Goal: Task Accomplishment & Management: Manage account settings

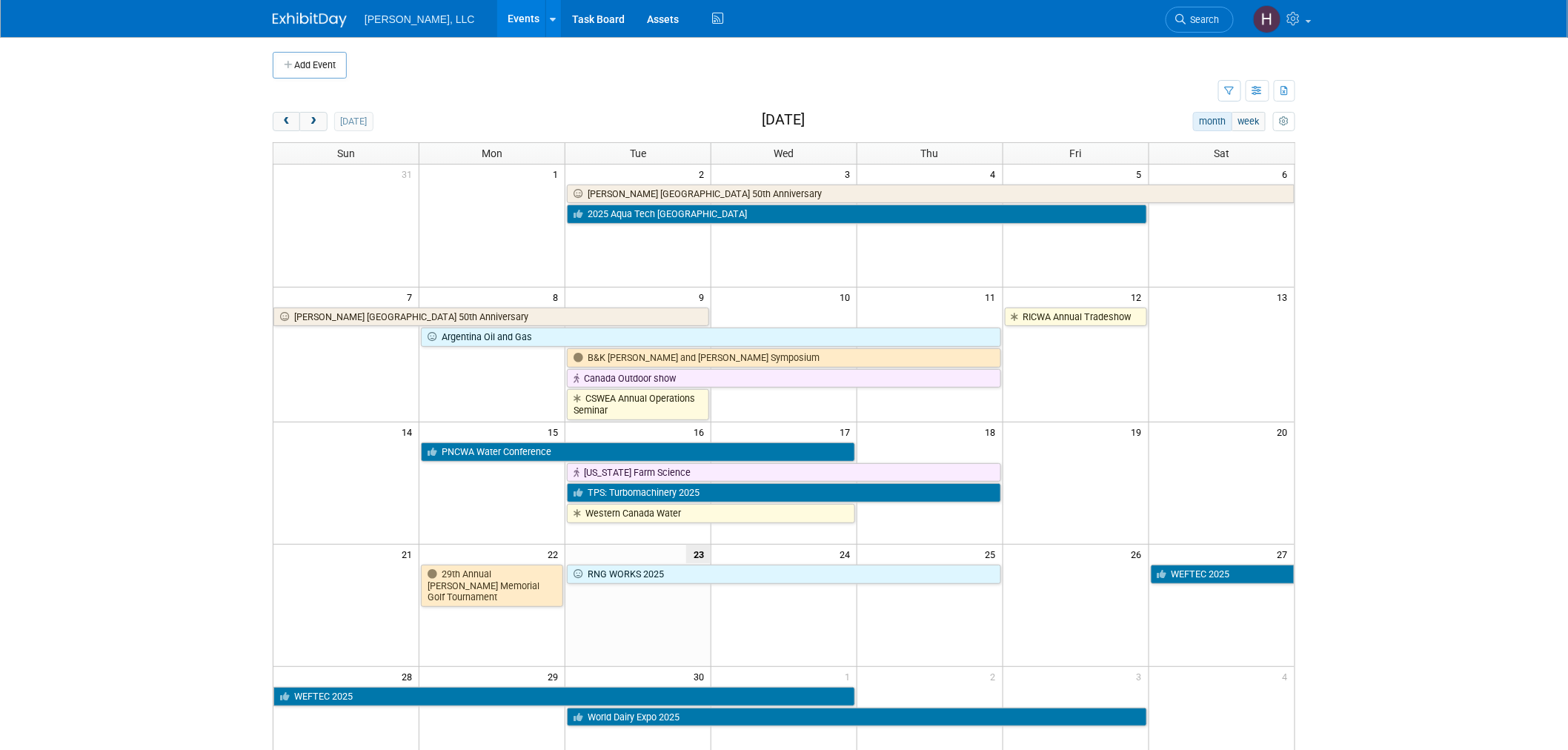
click at [513, 686] on td "WEFTEC 2025" at bounding box center [565, 695] width 583 height 21
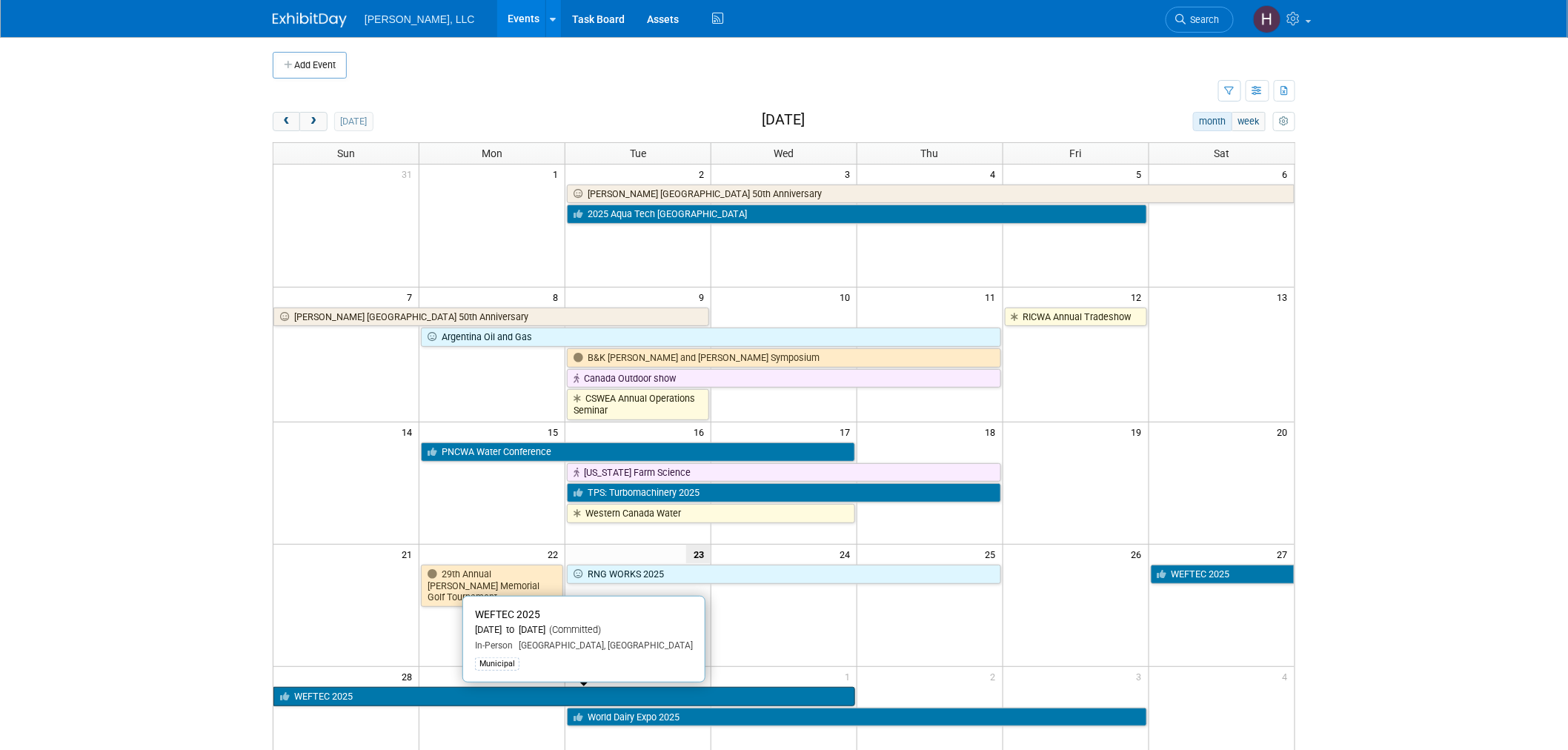
click at [511, 698] on link "WEFTEC 2025" at bounding box center [564, 696] width 581 height 19
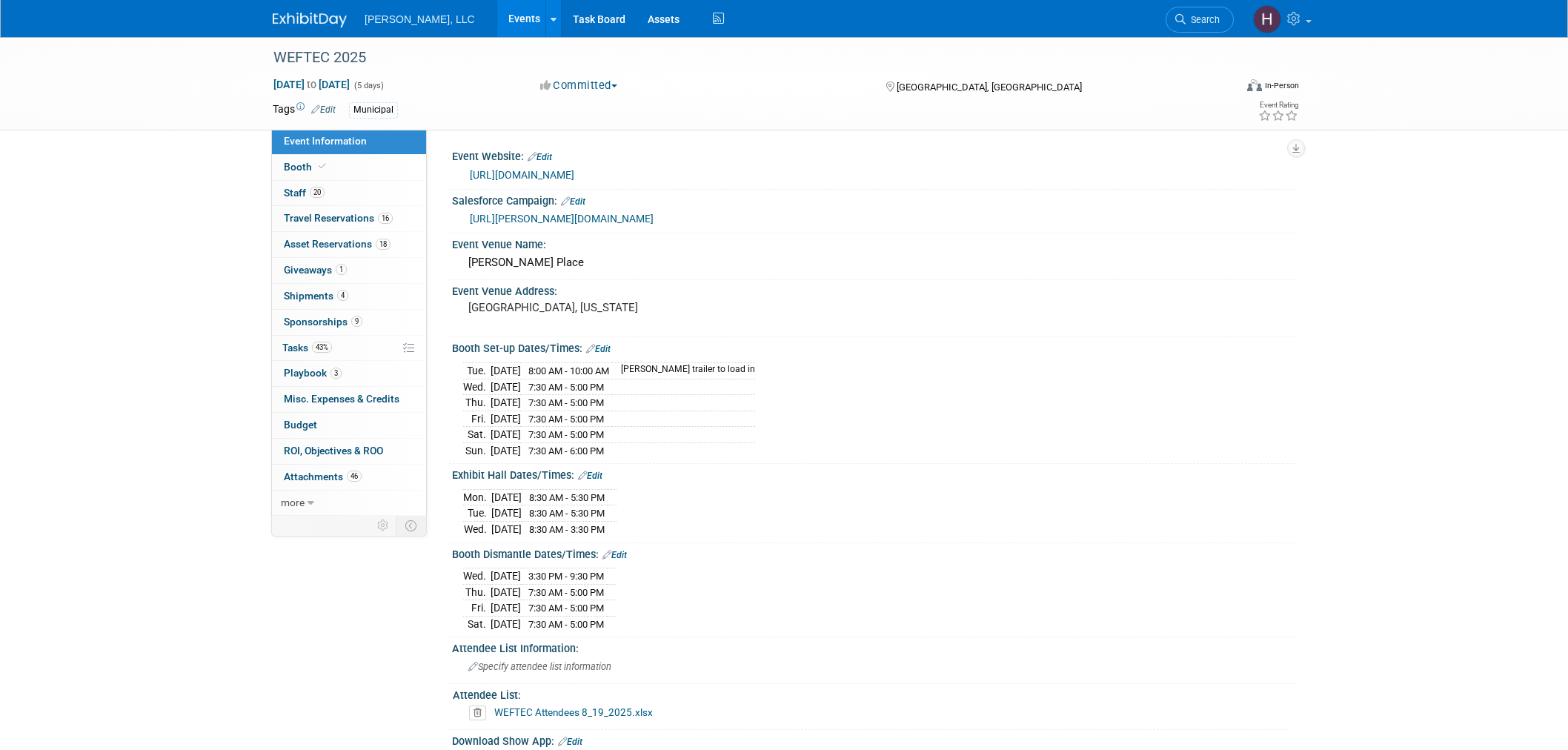
select select "Municipal"
click at [328, 269] on span "Giveaways 1" at bounding box center [316, 269] width 63 height 12
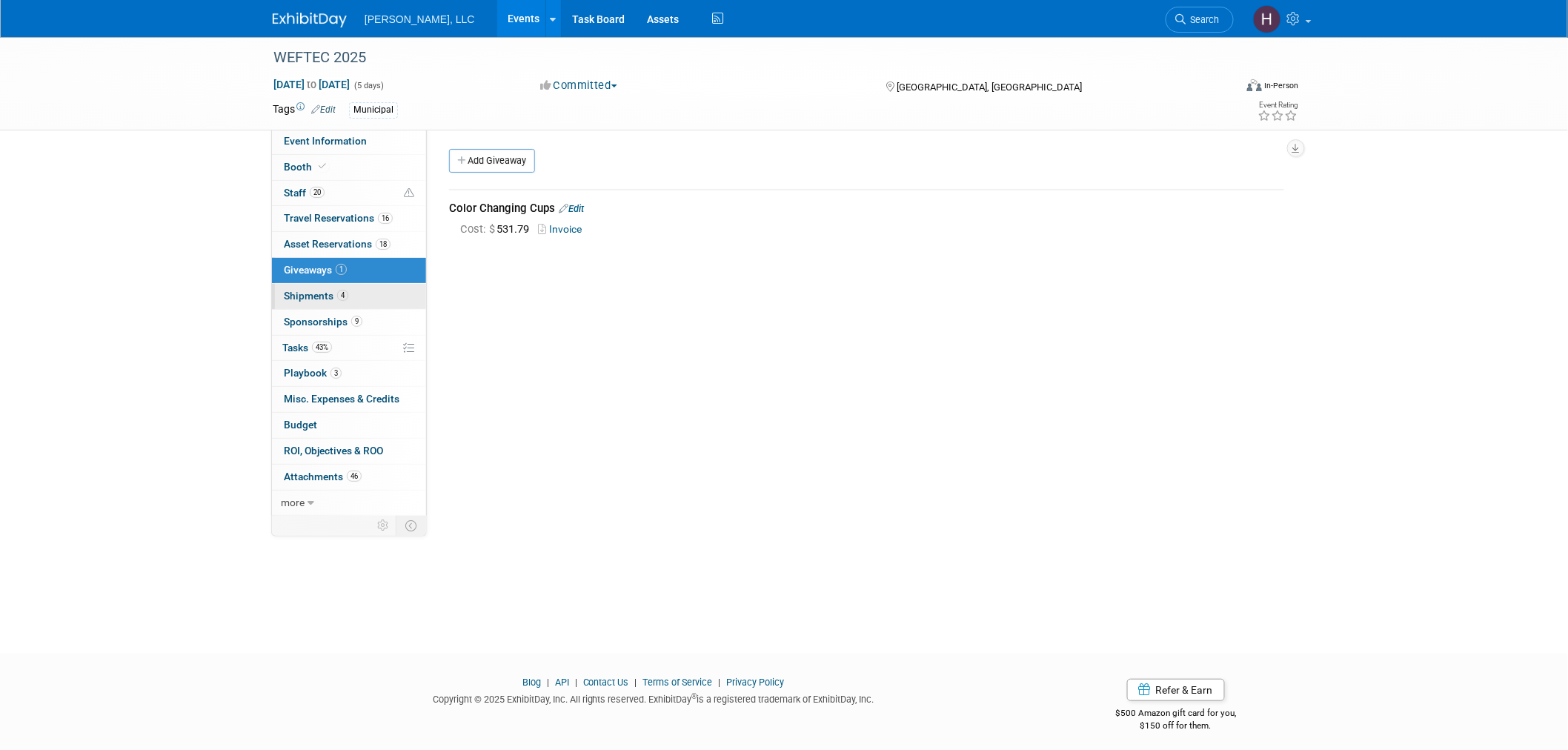
click at [314, 298] on span "Shipments 4" at bounding box center [316, 295] width 64 height 12
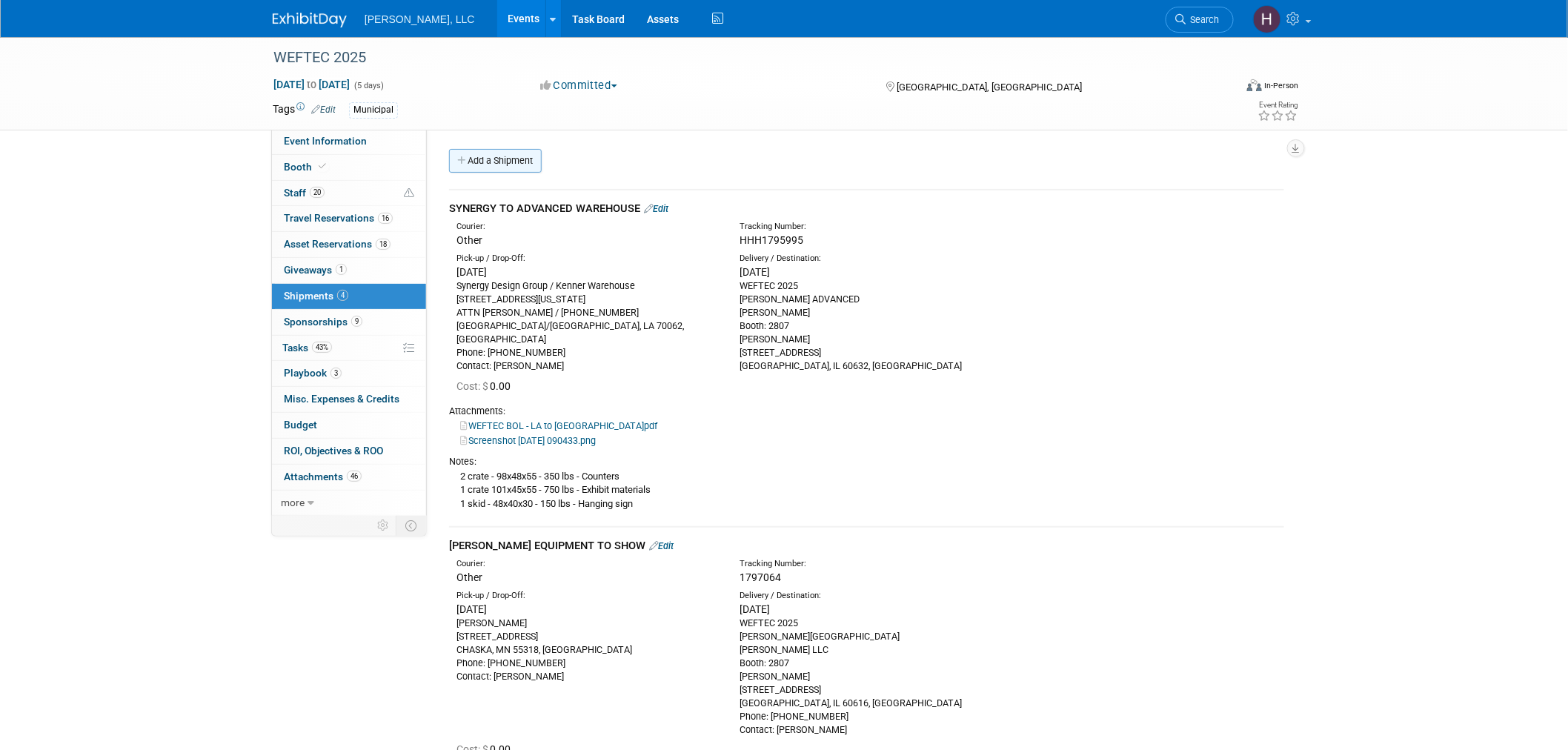
click at [497, 165] on link "Add a Shipment" at bounding box center [495, 161] width 93 height 24
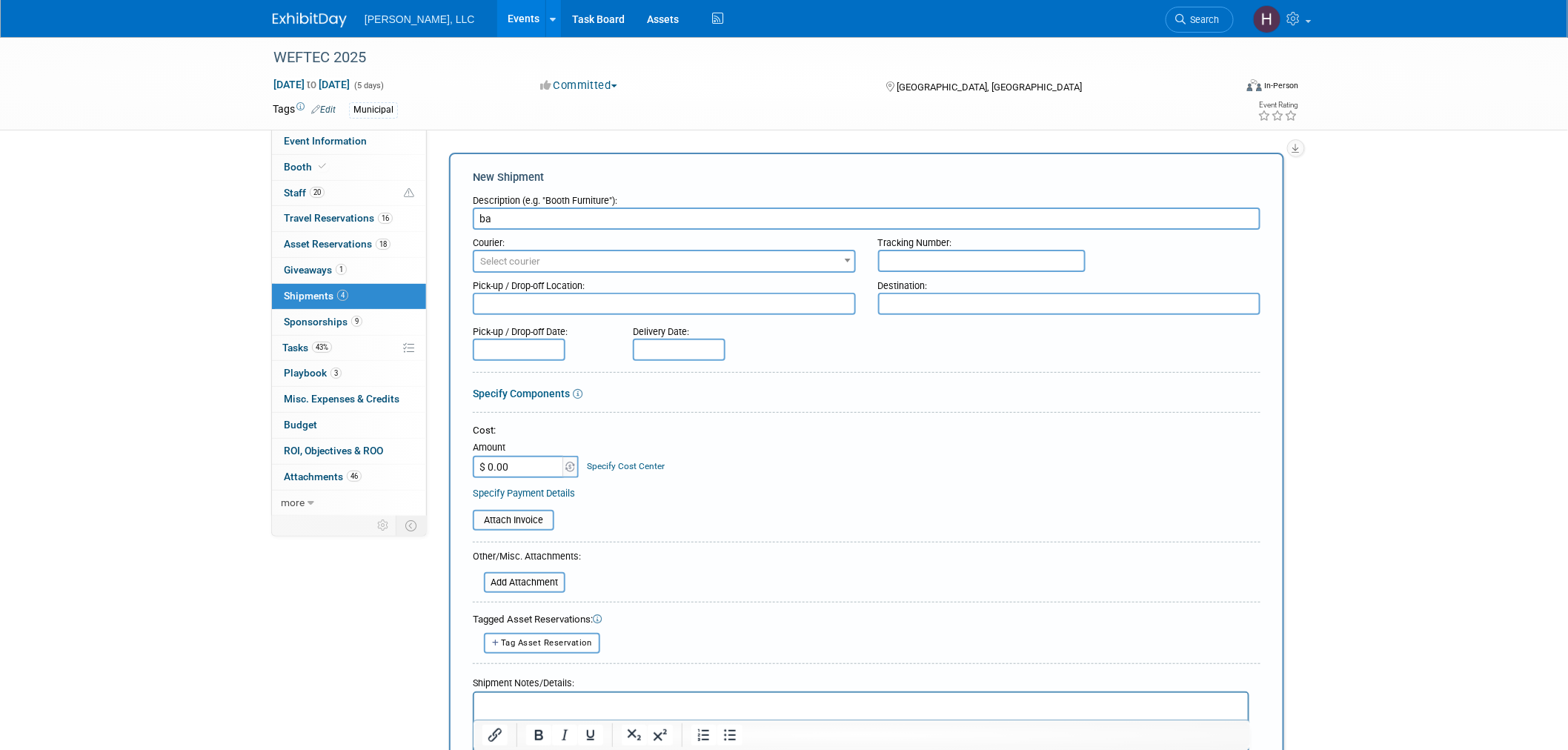
type input "b"
type input "Banner"
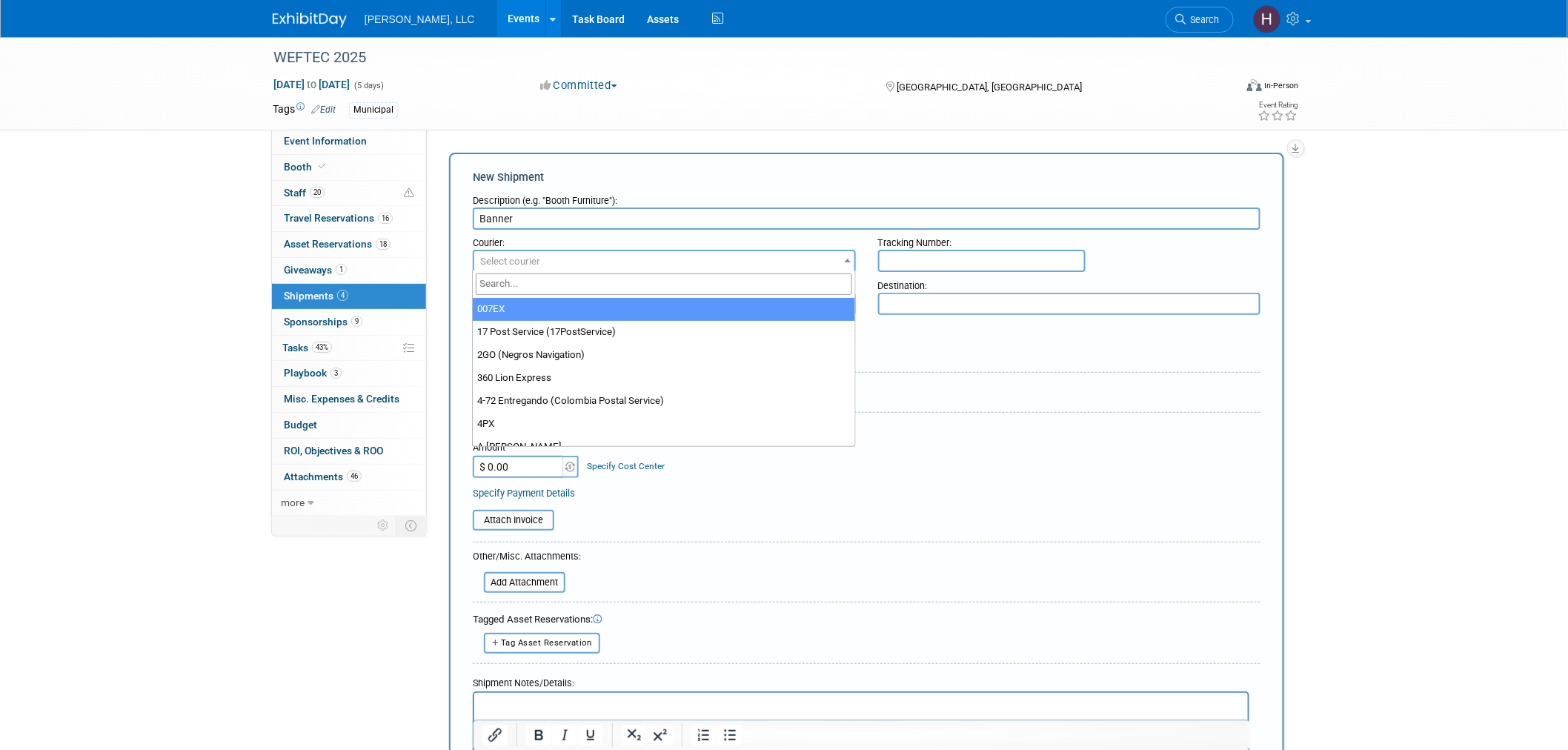
click at [529, 252] on span "Select courier" at bounding box center [664, 262] width 381 height 21
type input "UPS"
select select "508"
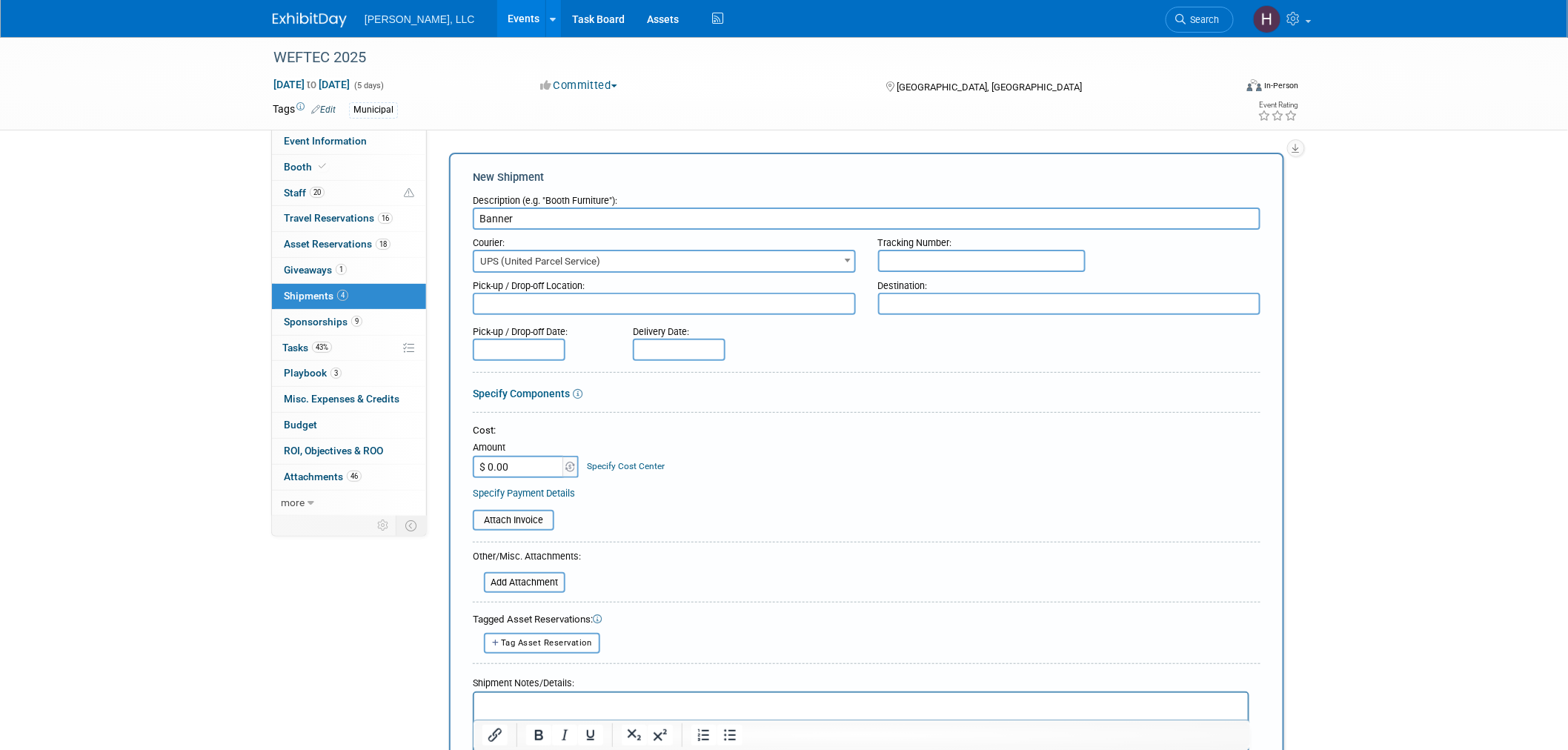
click at [555, 350] on input "text" at bounding box center [519, 350] width 93 height 22
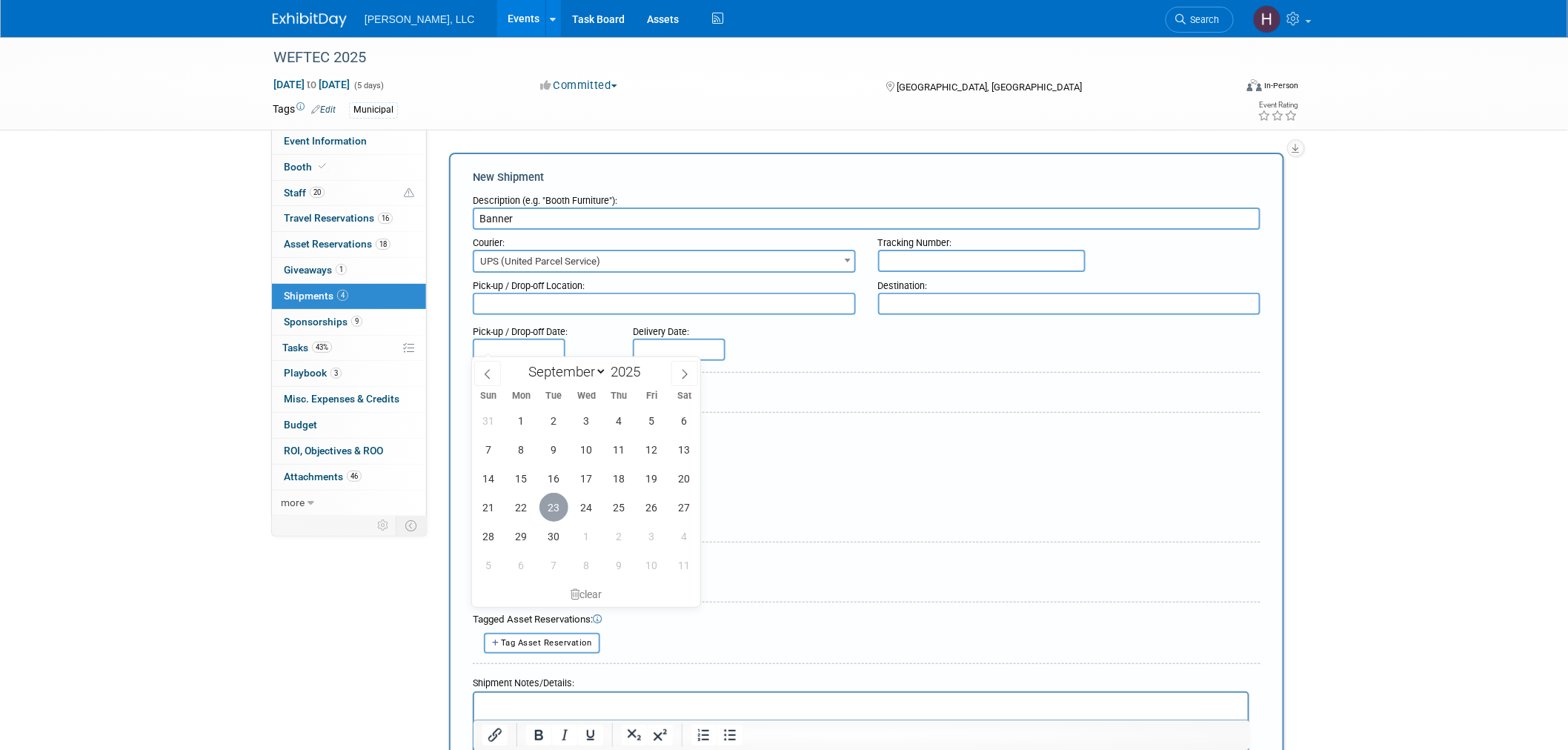
click at [544, 508] on span "23" at bounding box center [554, 507] width 29 height 29
type input "Sep 23, 2025"
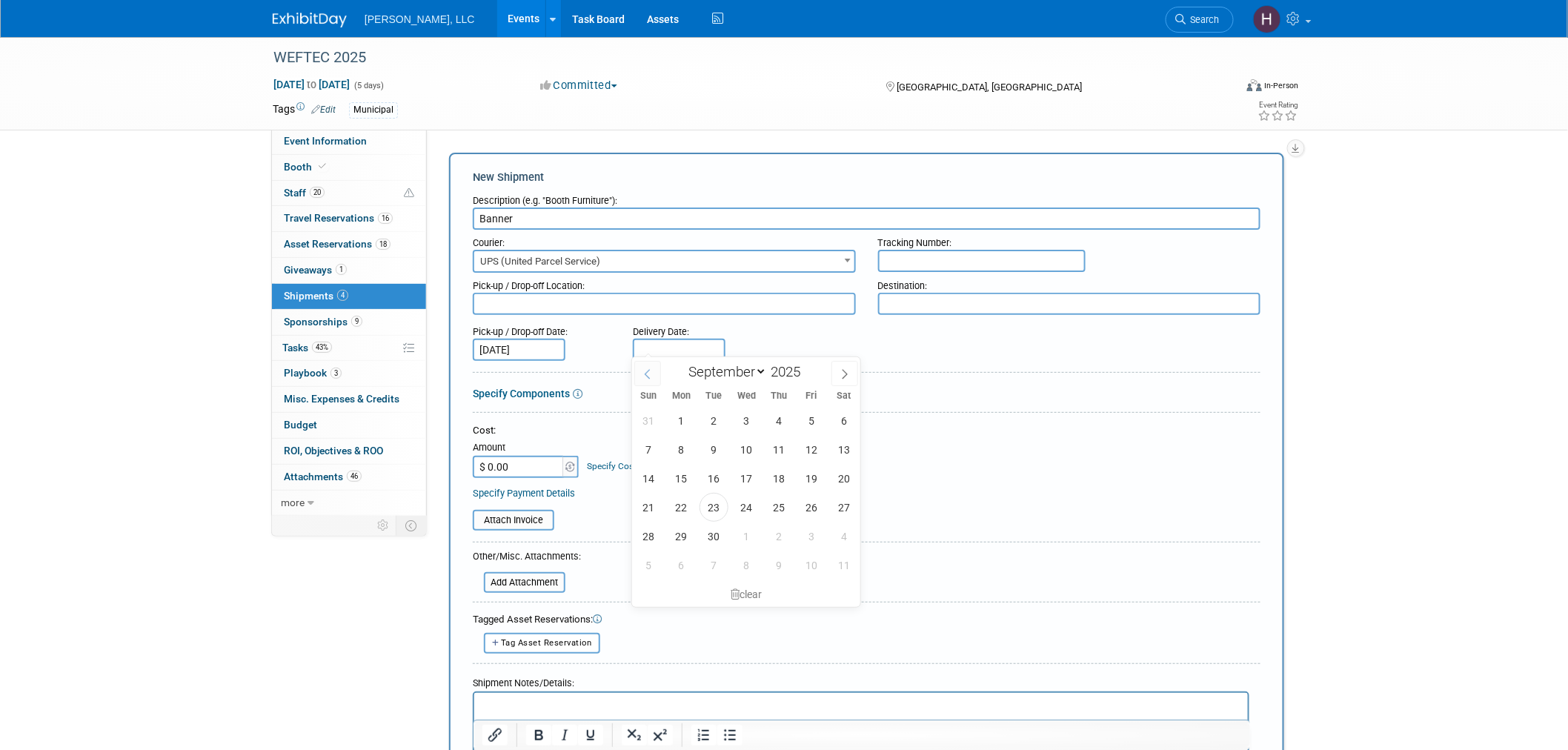
click at [649, 351] on input "text" at bounding box center [679, 350] width 93 height 22
click at [736, 502] on span "24" at bounding box center [746, 507] width 29 height 29
type input "Sep 24, 2025"
click at [905, 252] on input "text" at bounding box center [982, 261] width 207 height 22
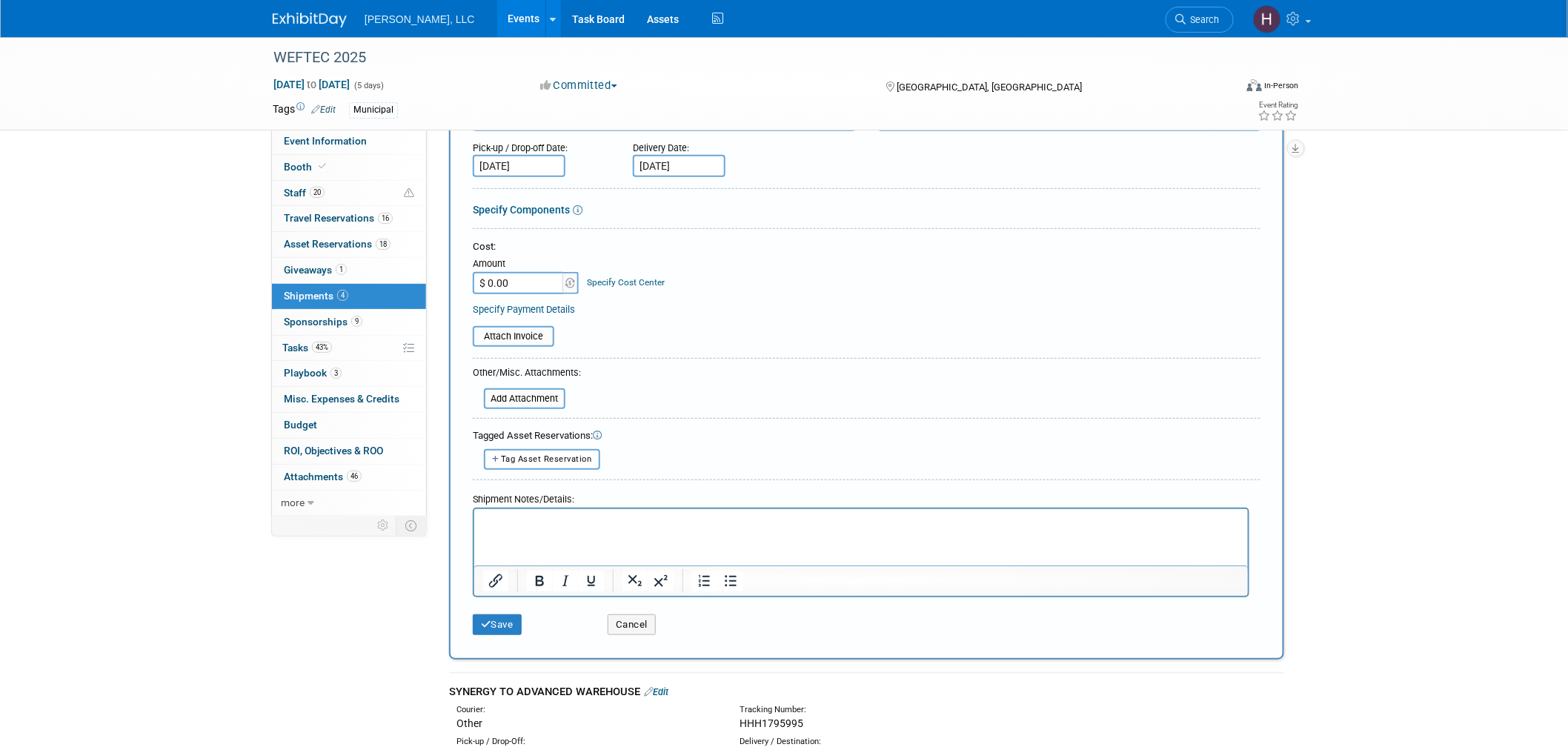
scroll to position [494, 0]
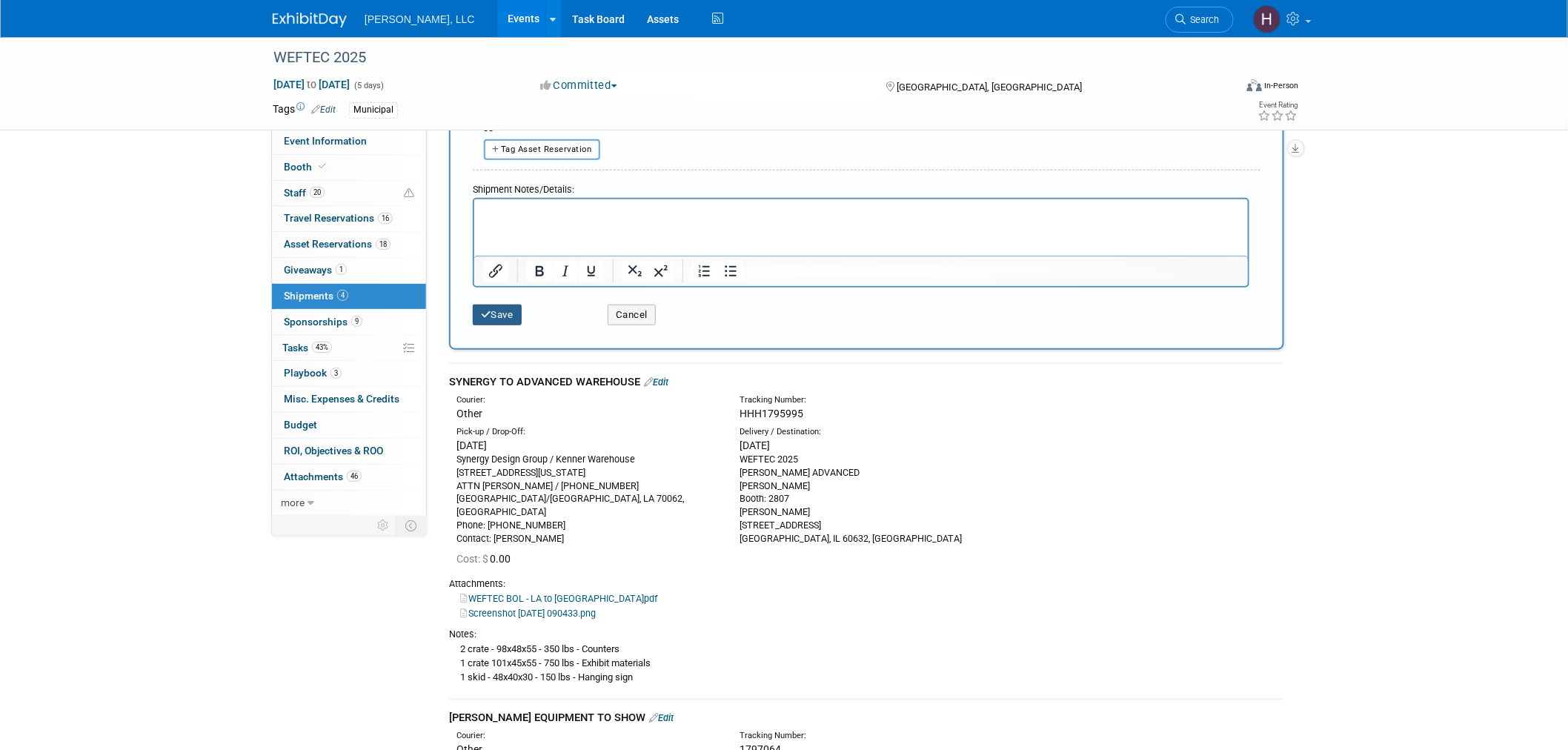
type input "1Z91YF490377501611"
click at [492, 305] on button "Save" at bounding box center [498, 315] width 49 height 21
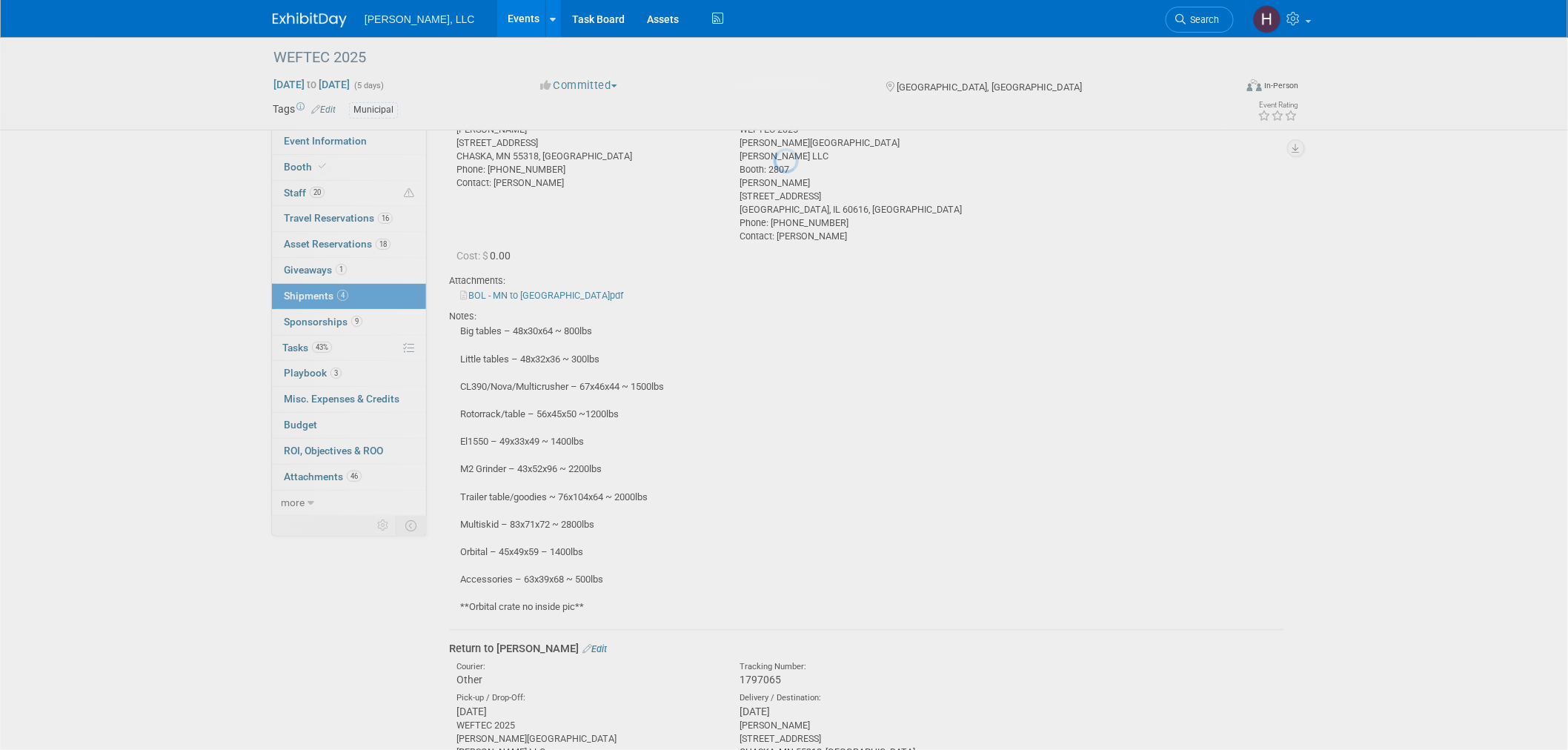
scroll to position [1218, 0]
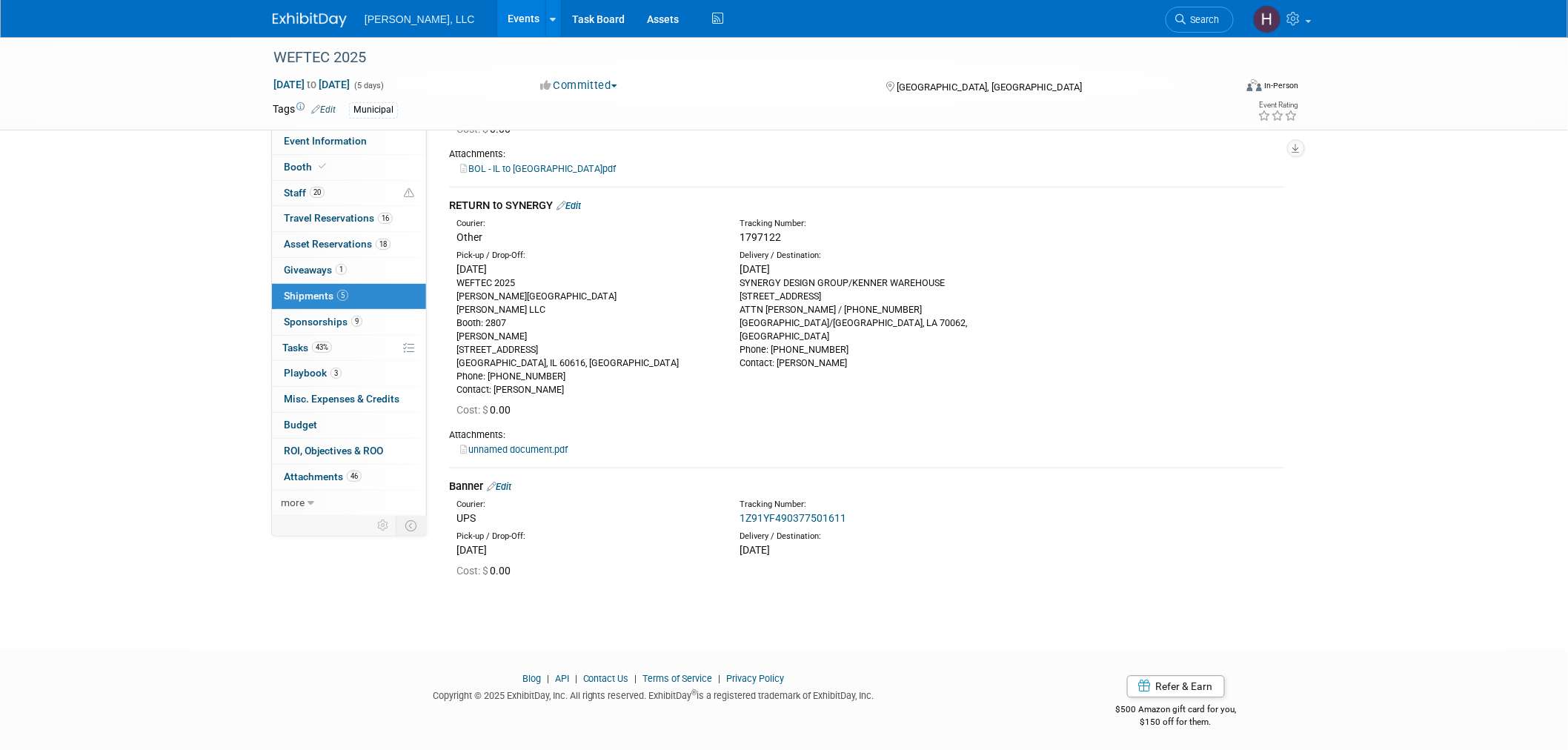
click at [498, 30] on link "Events" at bounding box center [525, 18] width 54 height 37
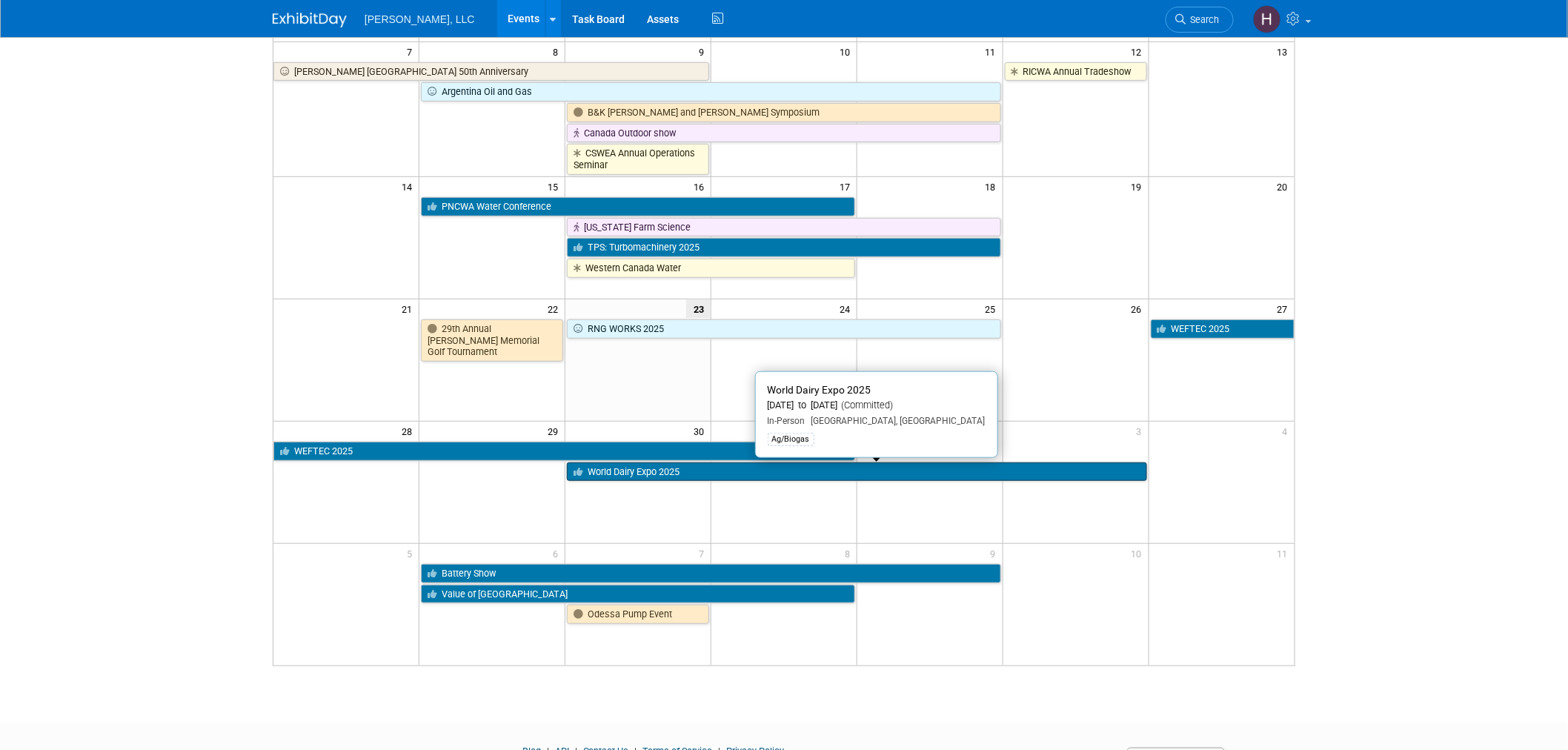
scroll to position [247, 0]
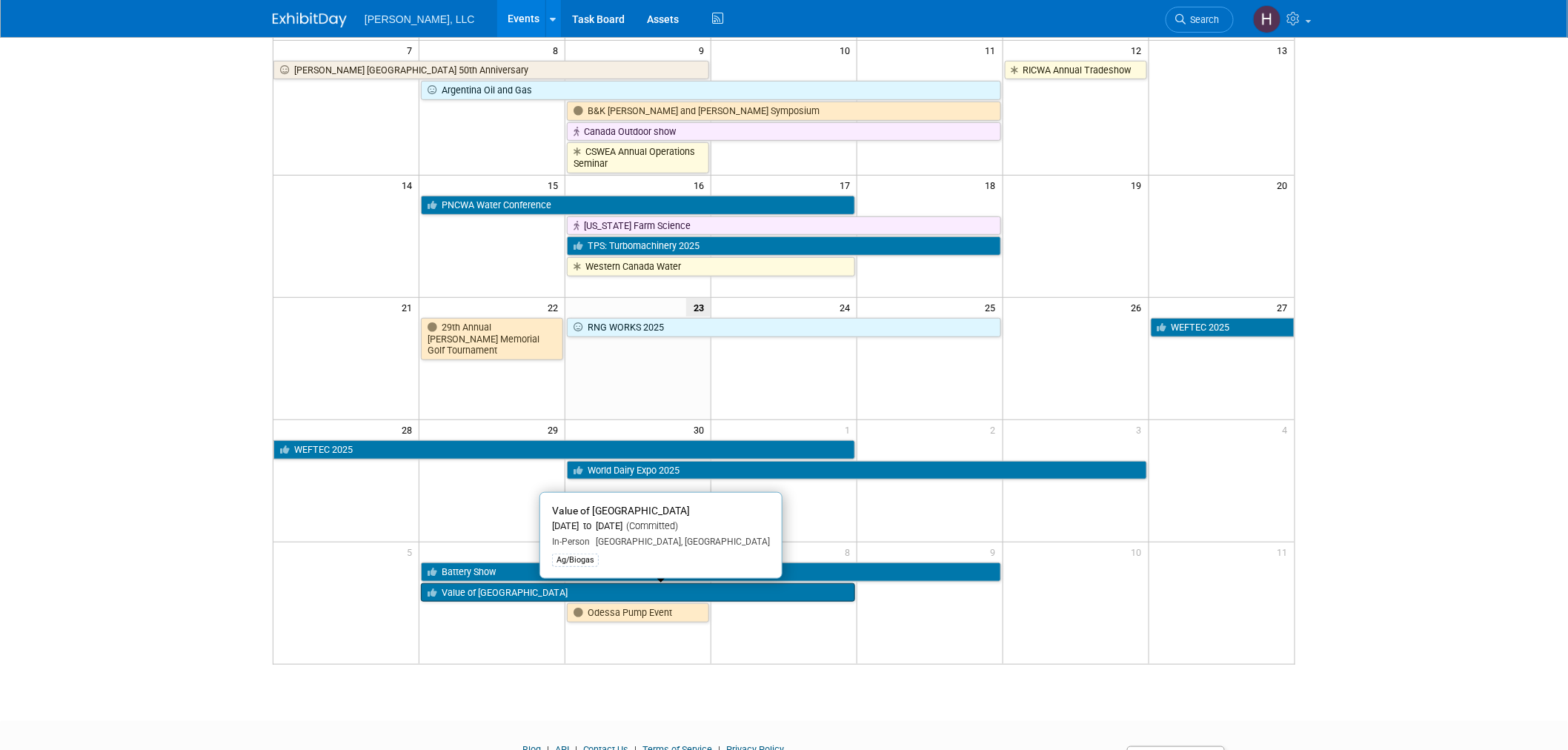
click at [512, 587] on link "Value of [GEOGRAPHIC_DATA]" at bounding box center [638, 593] width 434 height 19
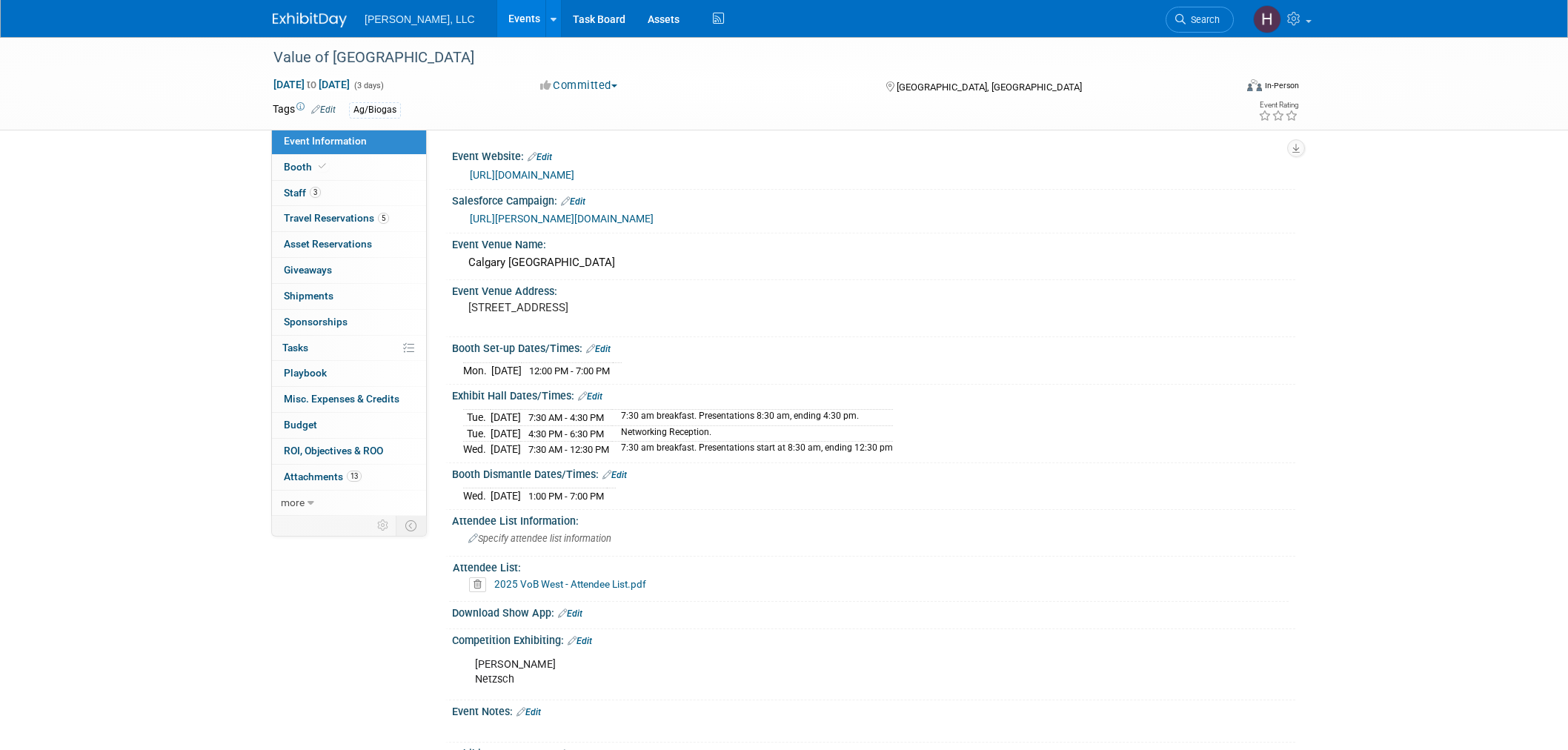
select select "Ag/Biogas"
click at [358, 217] on span "Travel Reservations 5" at bounding box center [336, 218] width 105 height 12
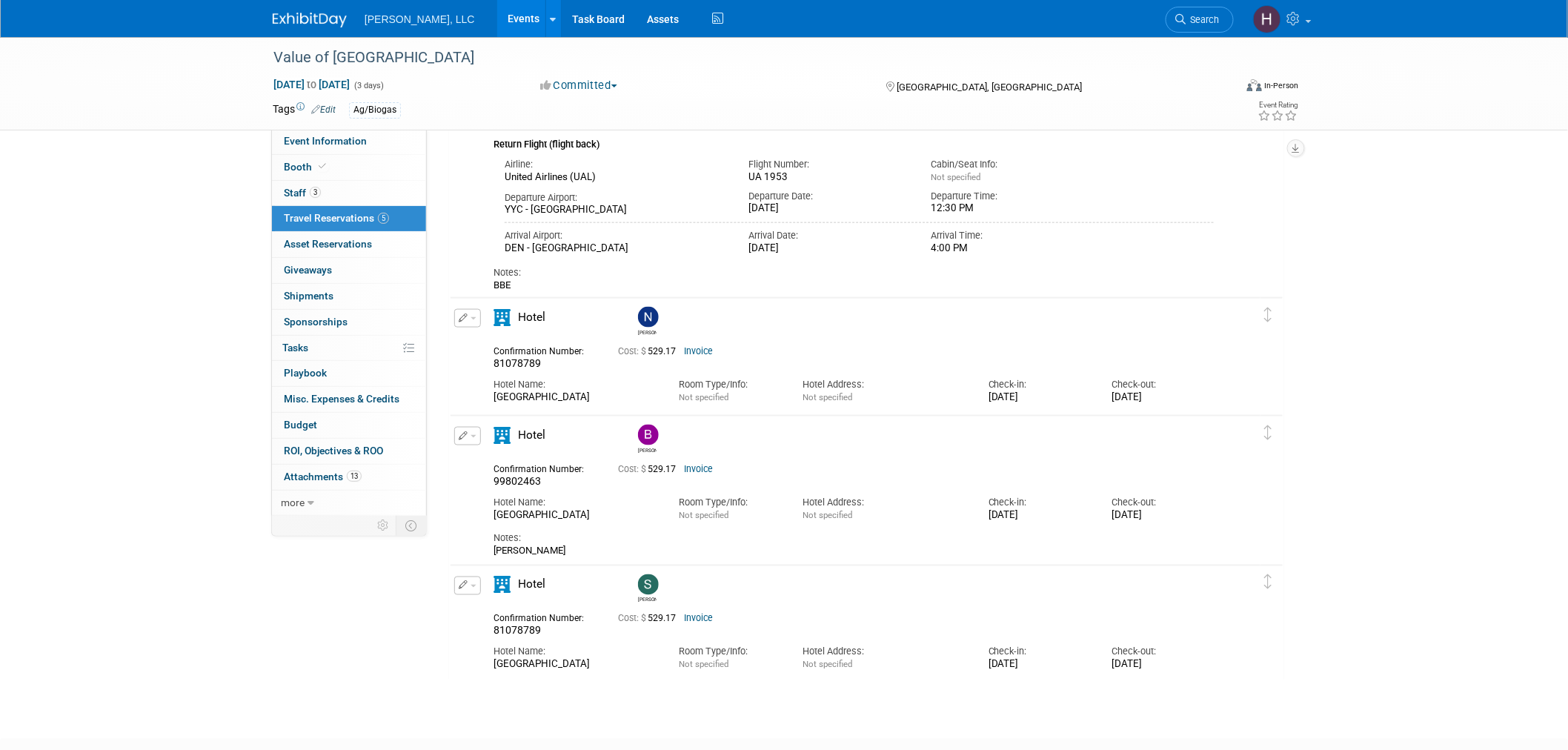
scroll to position [658, 0]
click at [305, 195] on span "Staff 3" at bounding box center [302, 192] width 37 height 12
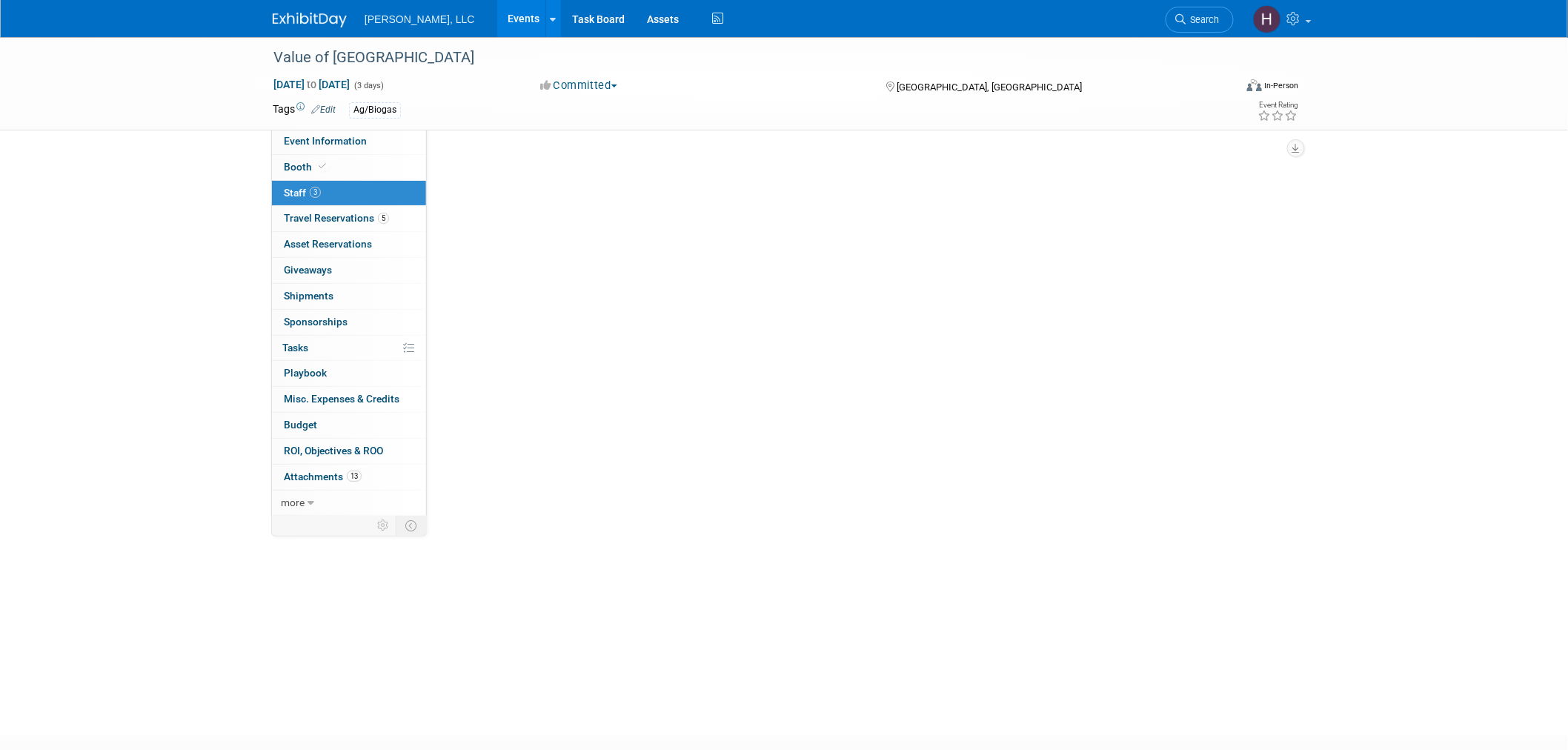
scroll to position [0, 0]
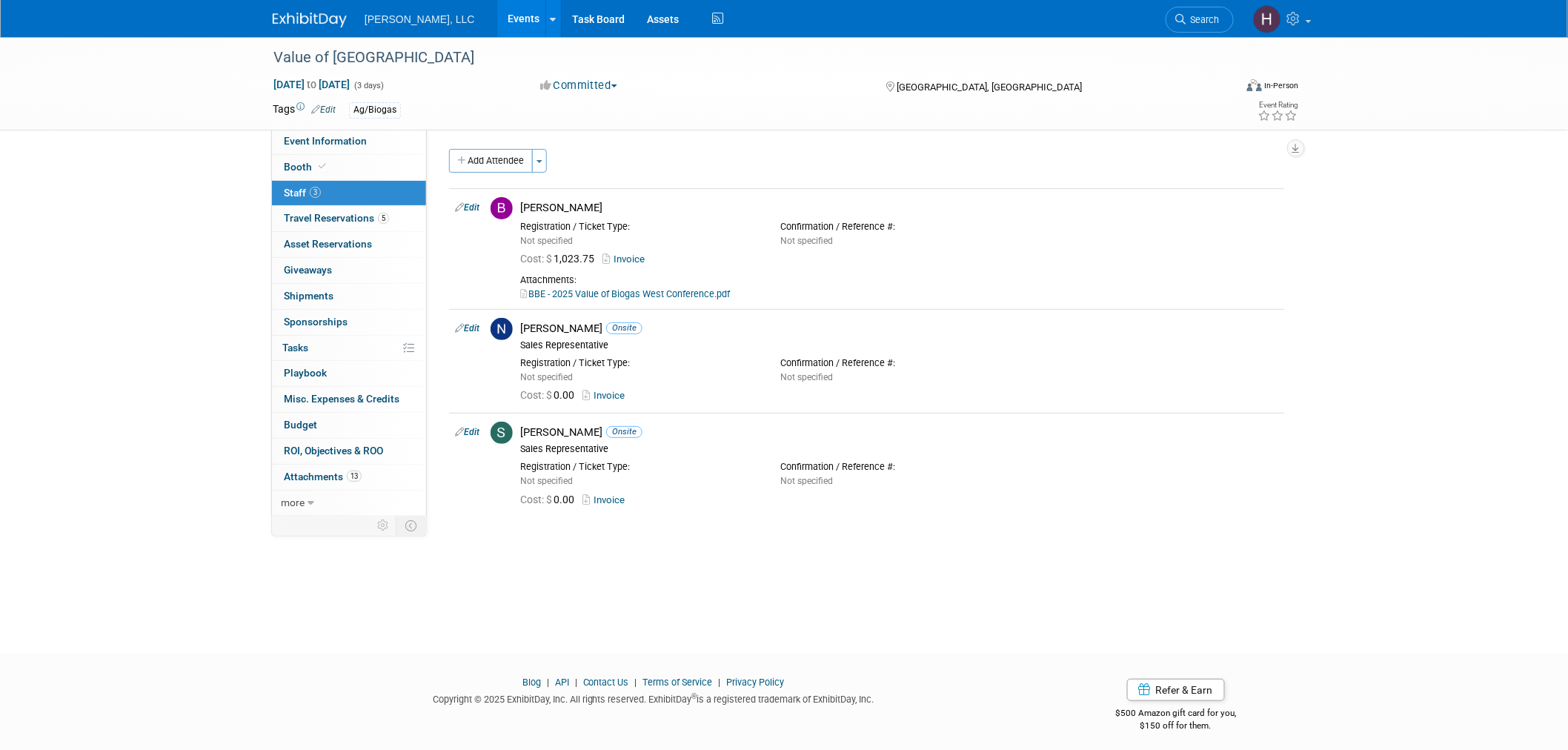
click at [498, 17] on link "Events" at bounding box center [525, 18] width 54 height 37
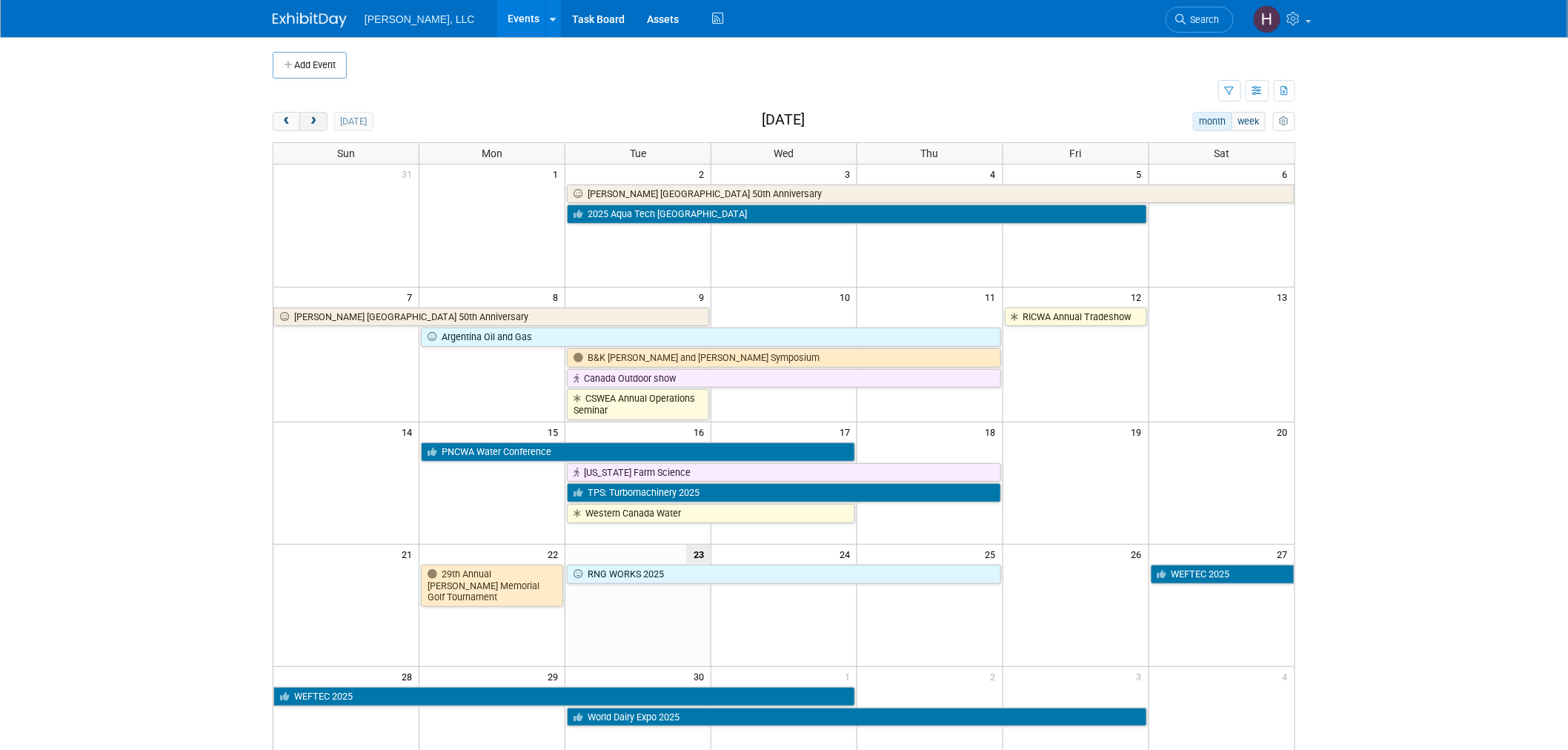
click at [319, 119] on span "next" at bounding box center [313, 122] width 11 height 9
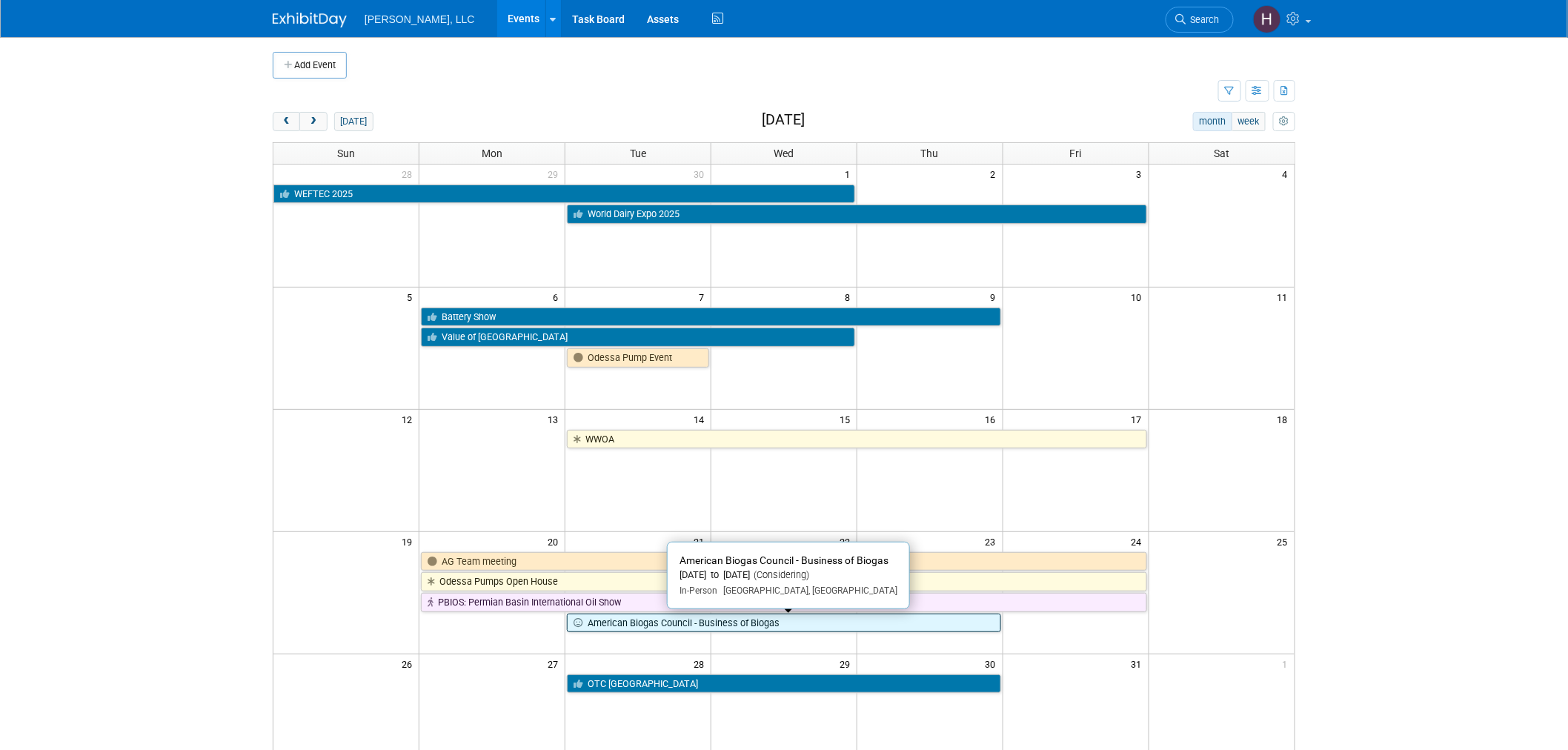
click at [862, 632] on link "American Biogas Council - Business of Biogas" at bounding box center [784, 623] width 434 height 19
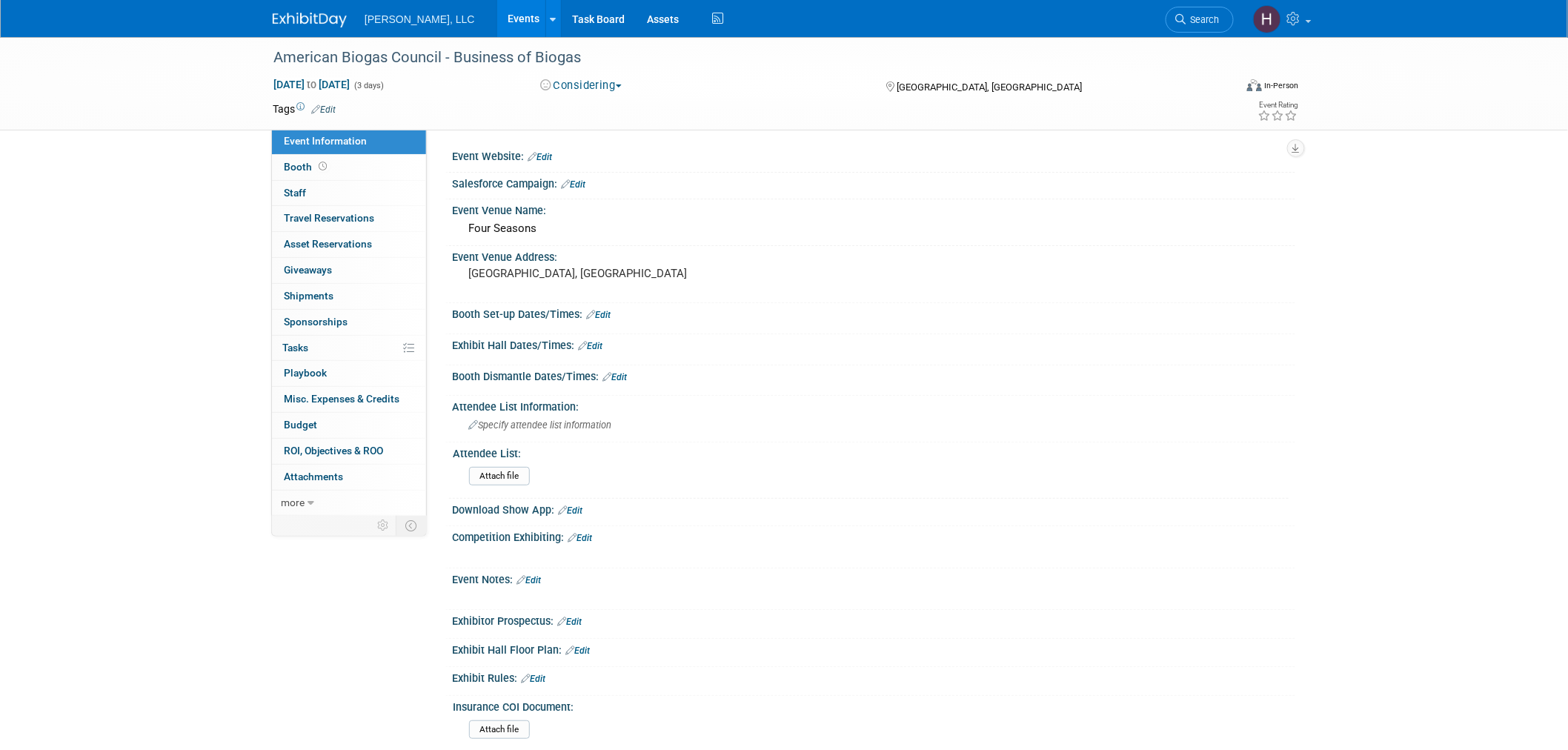
click at [498, 17] on link "Events" at bounding box center [525, 18] width 54 height 37
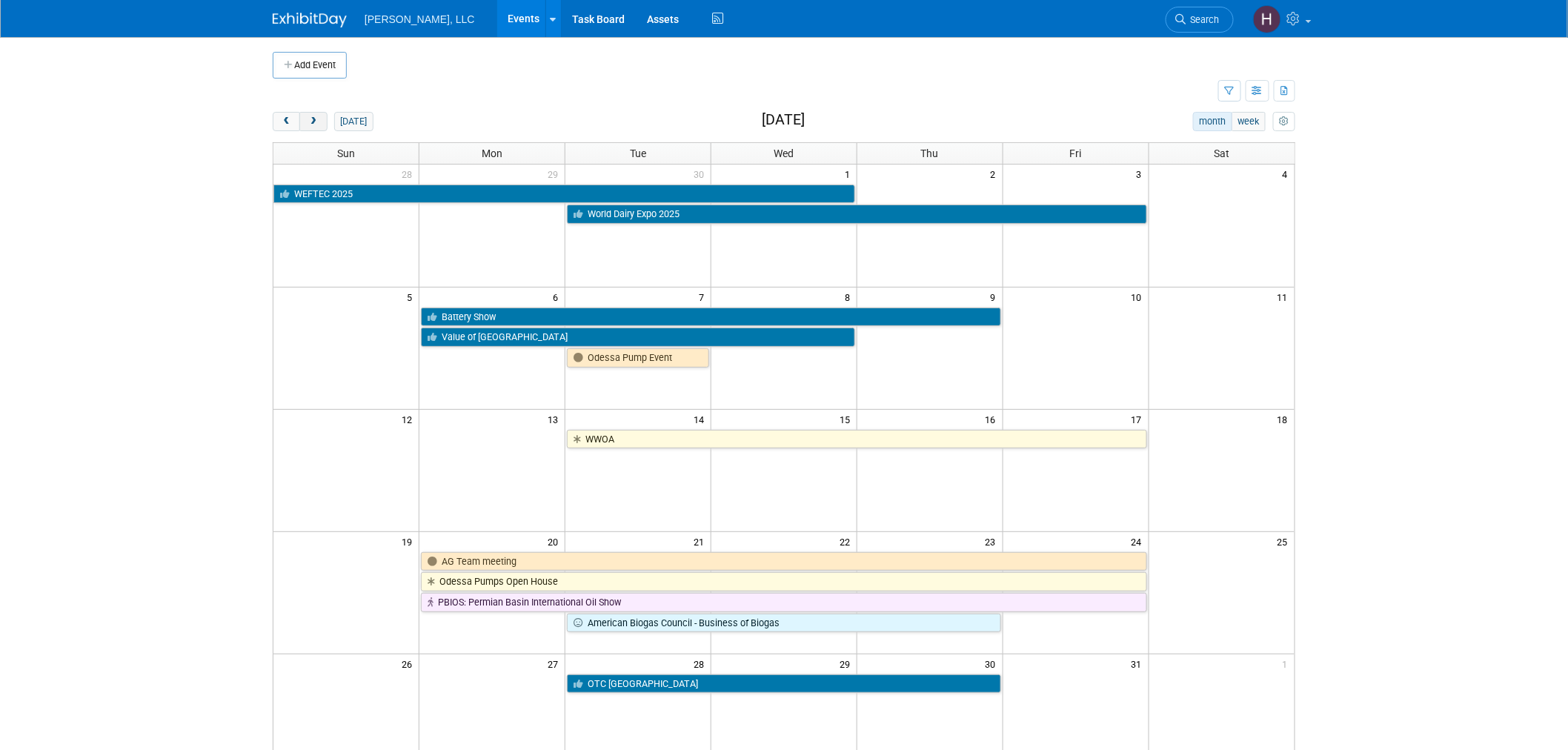
click at [311, 120] on span "next" at bounding box center [313, 122] width 11 height 9
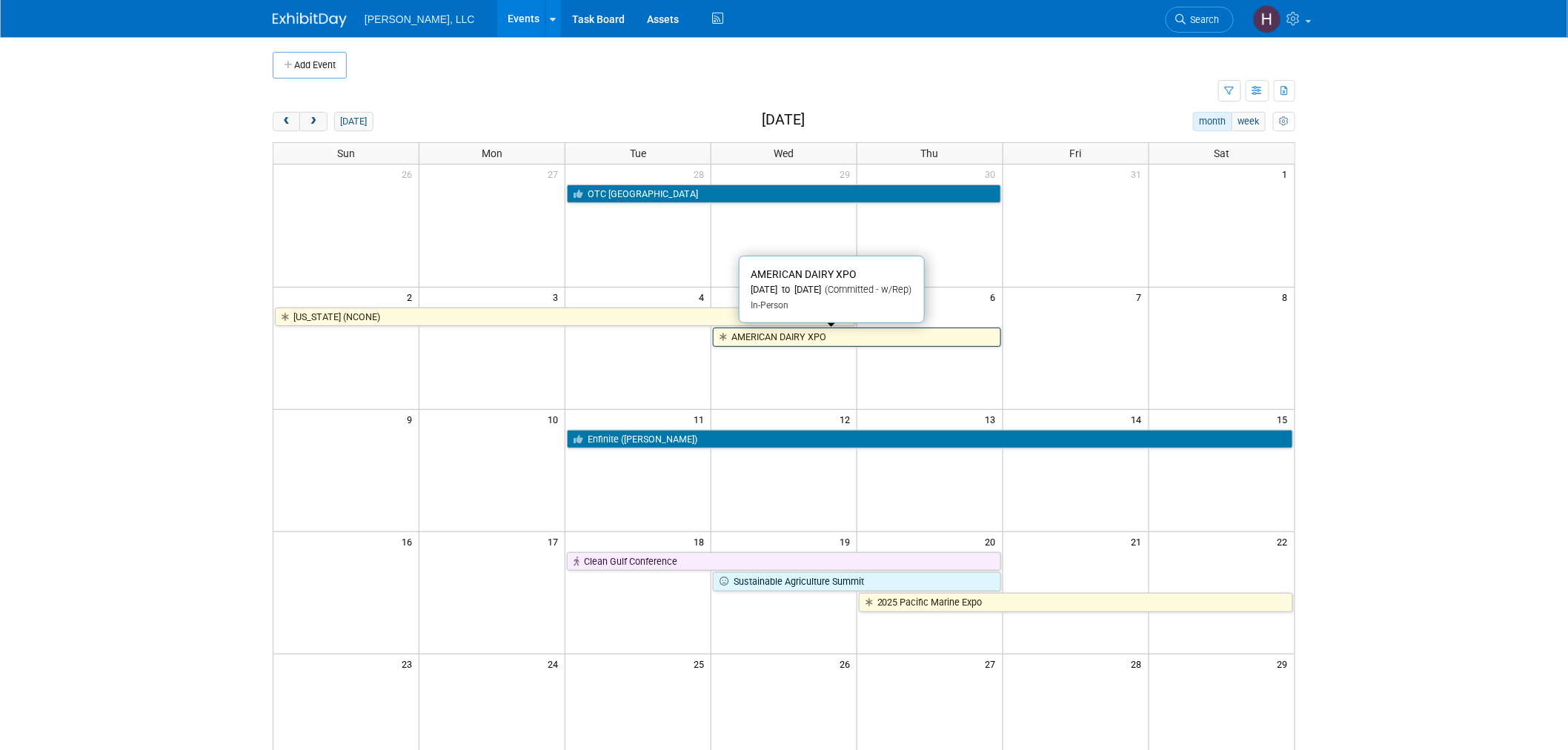
click at [842, 334] on link "AMERICAN DAIRY XPO" at bounding box center [857, 337] width 288 height 19
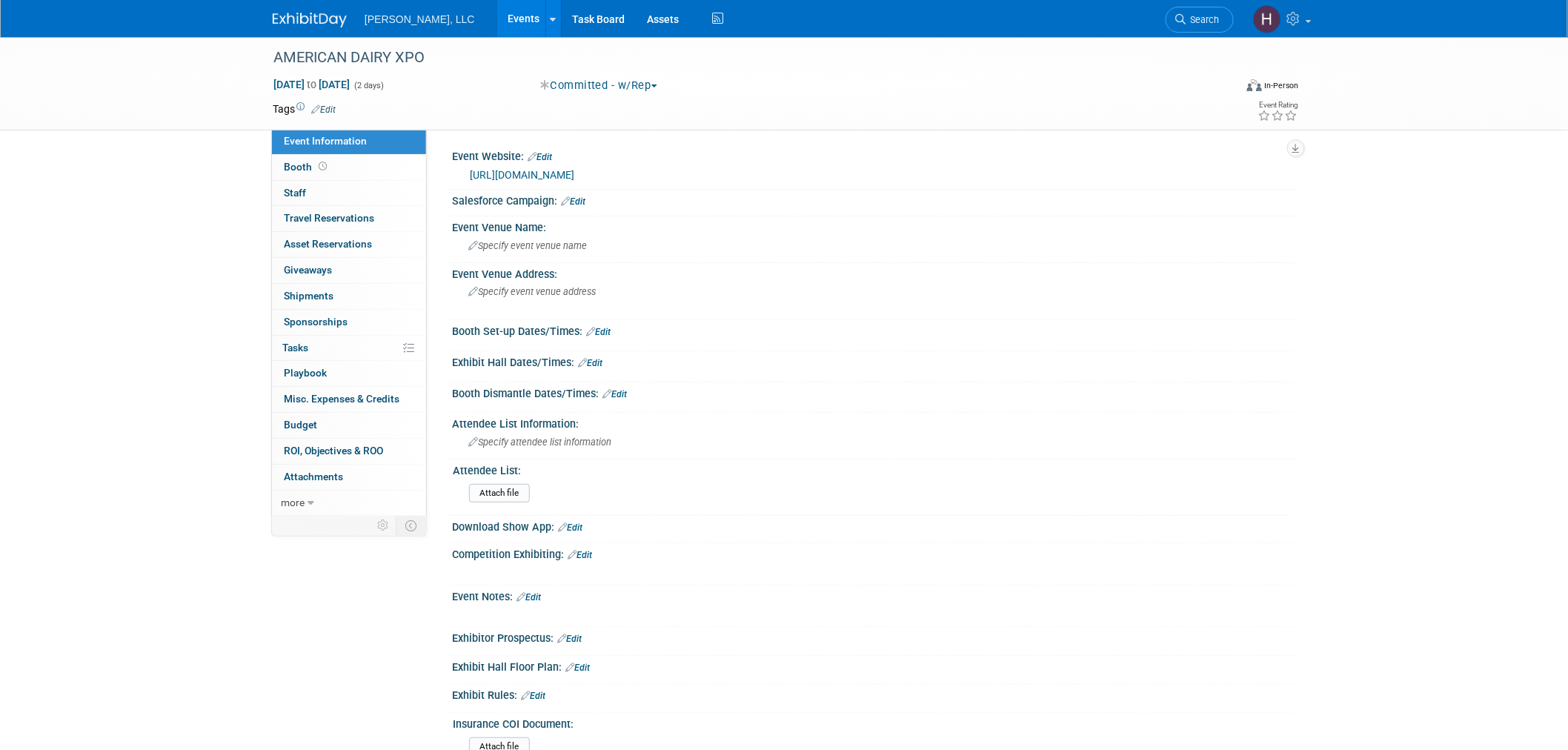
click at [498, 17] on link "Events" at bounding box center [525, 18] width 54 height 37
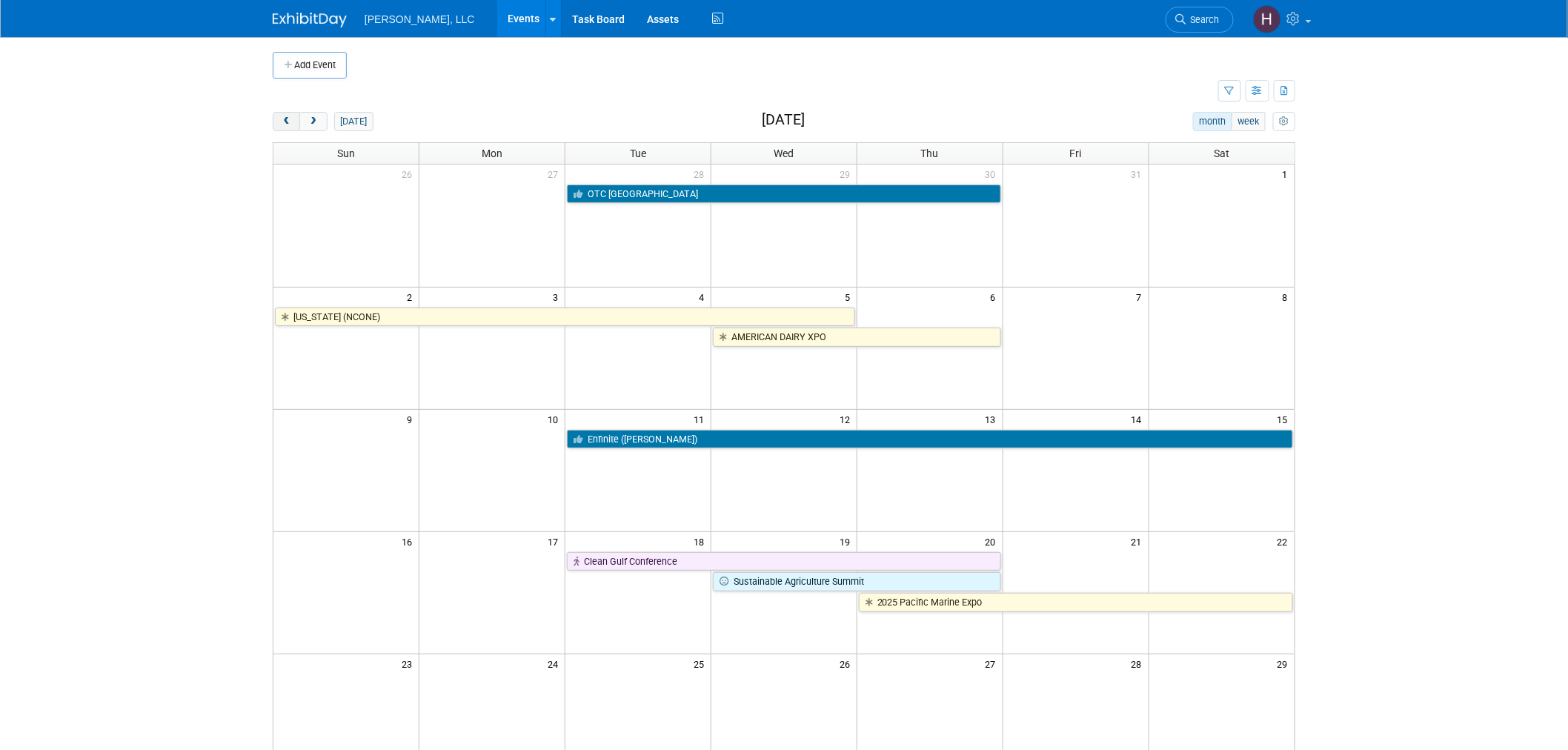
click at [275, 121] on button "prev" at bounding box center [286, 121] width 28 height 19
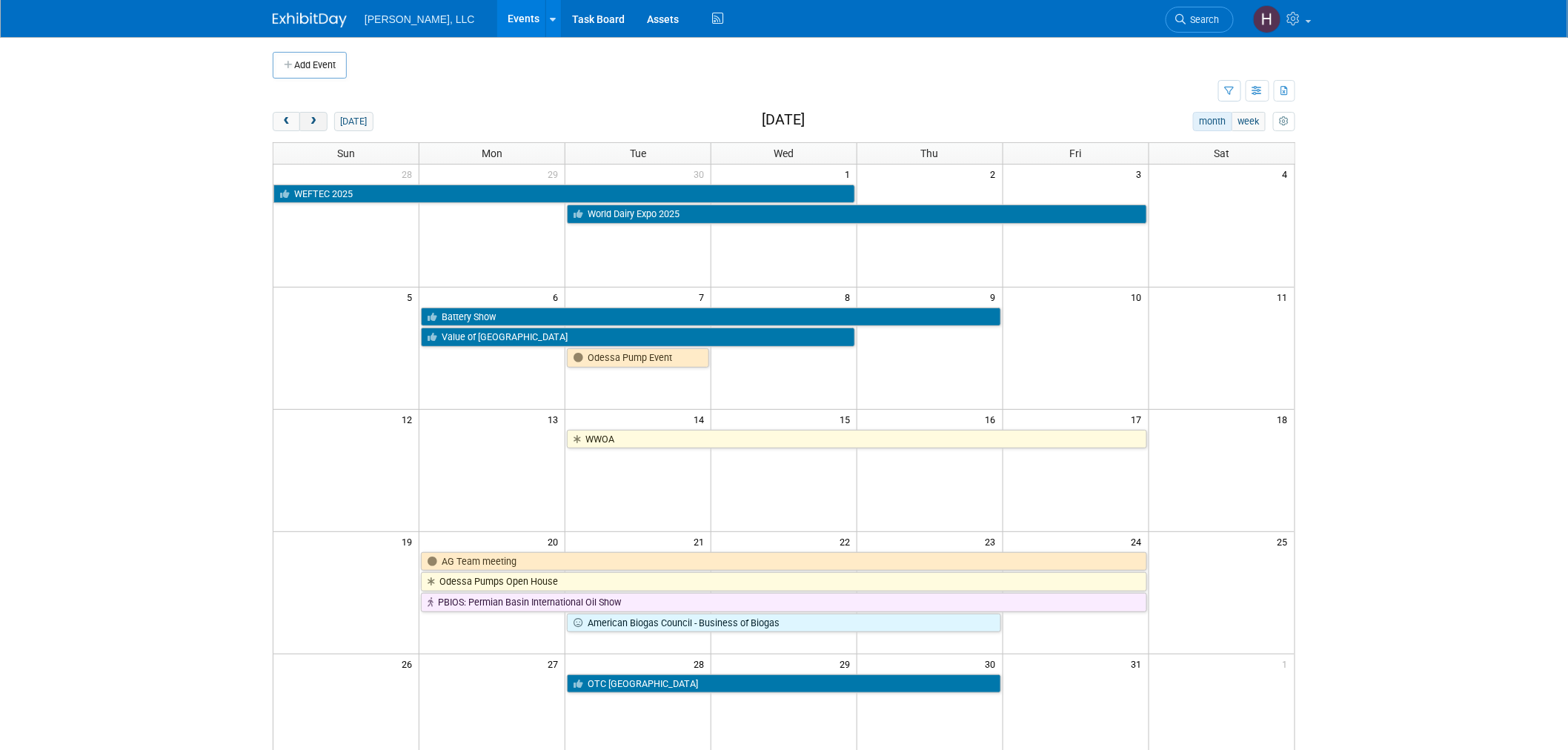
click at [305, 121] on button "next" at bounding box center [312, 121] width 28 height 19
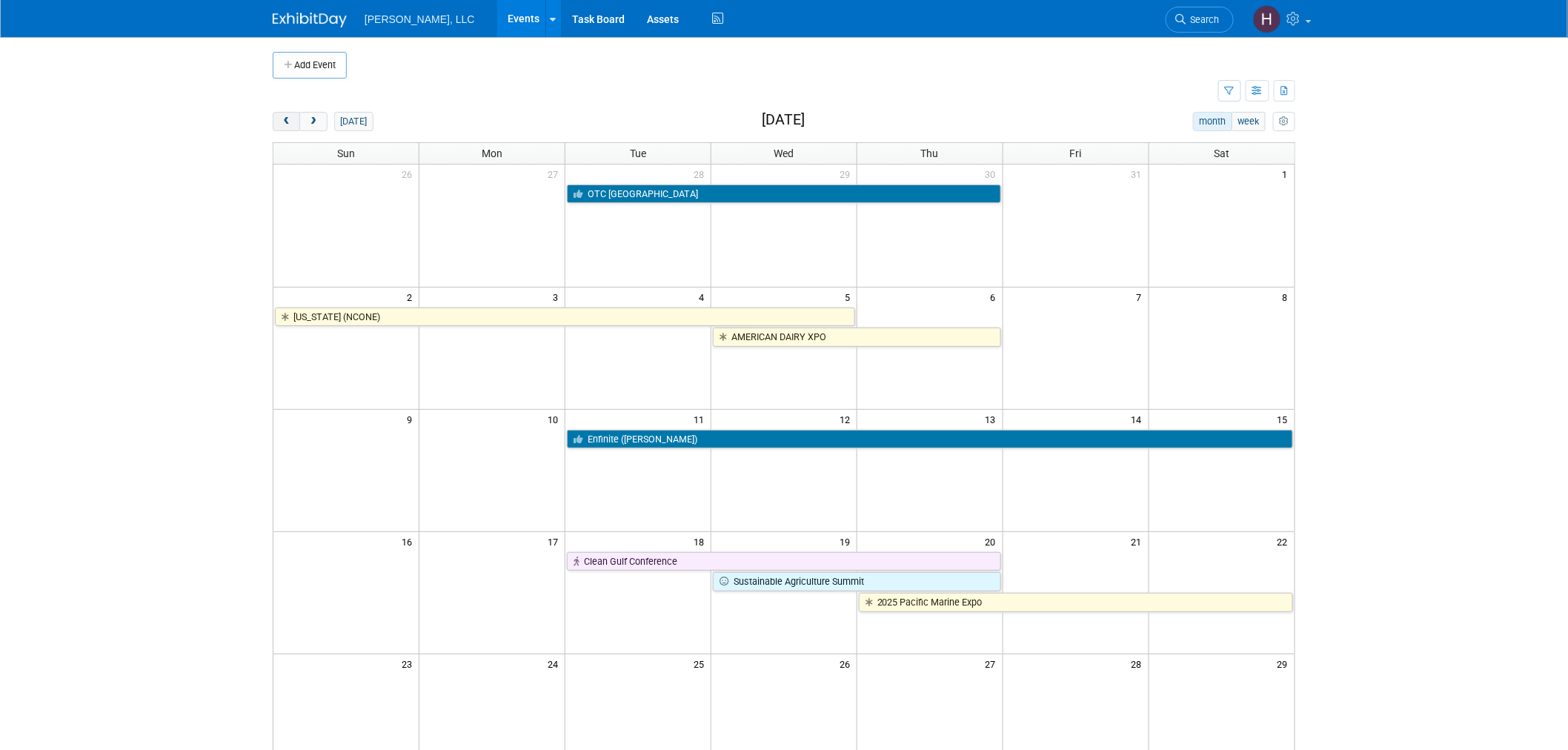
click at [282, 126] on span "prev" at bounding box center [286, 122] width 11 height 9
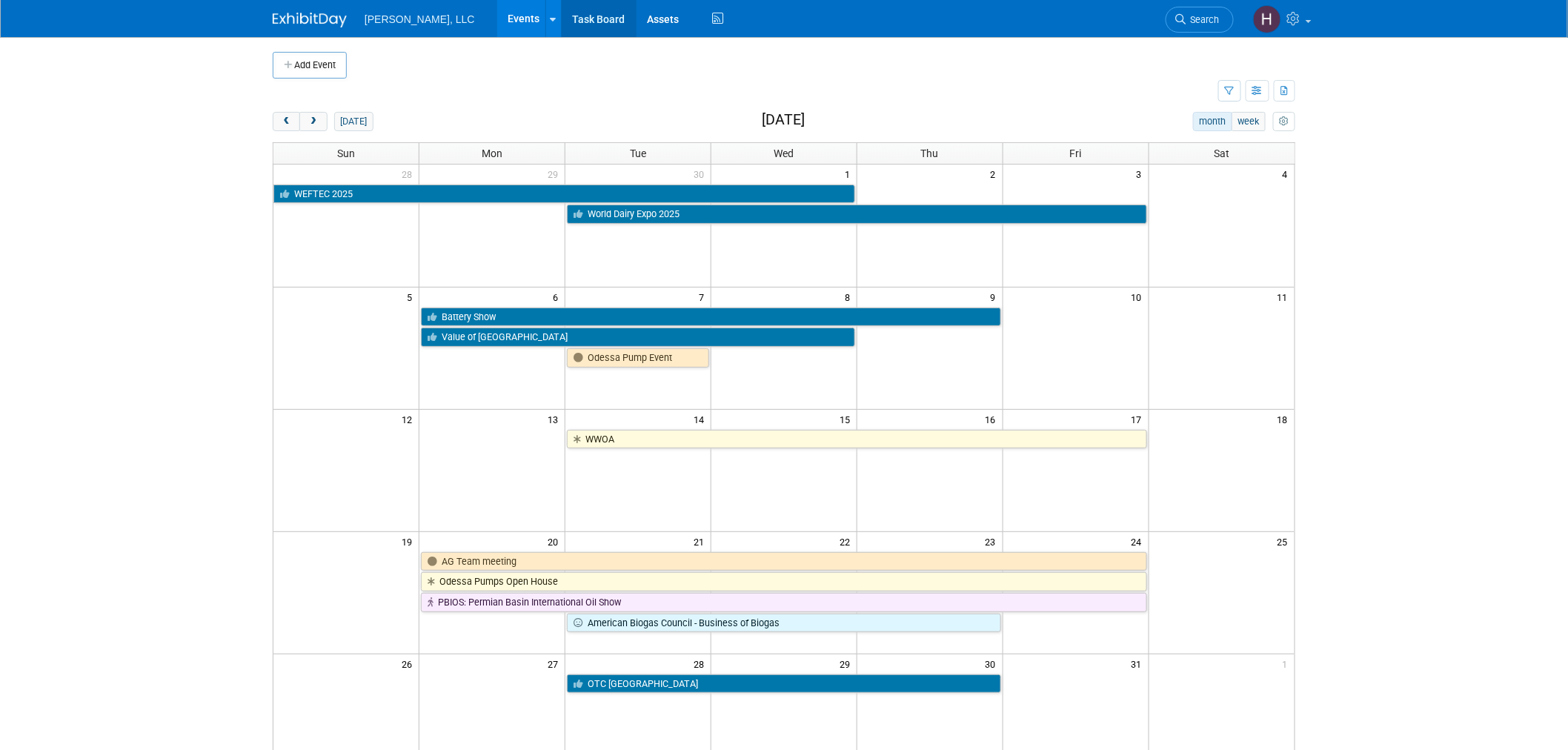
click at [562, 12] on link "Task Board" at bounding box center [599, 18] width 75 height 37
click at [545, 21] on link at bounding box center [553, 18] width 16 height 37
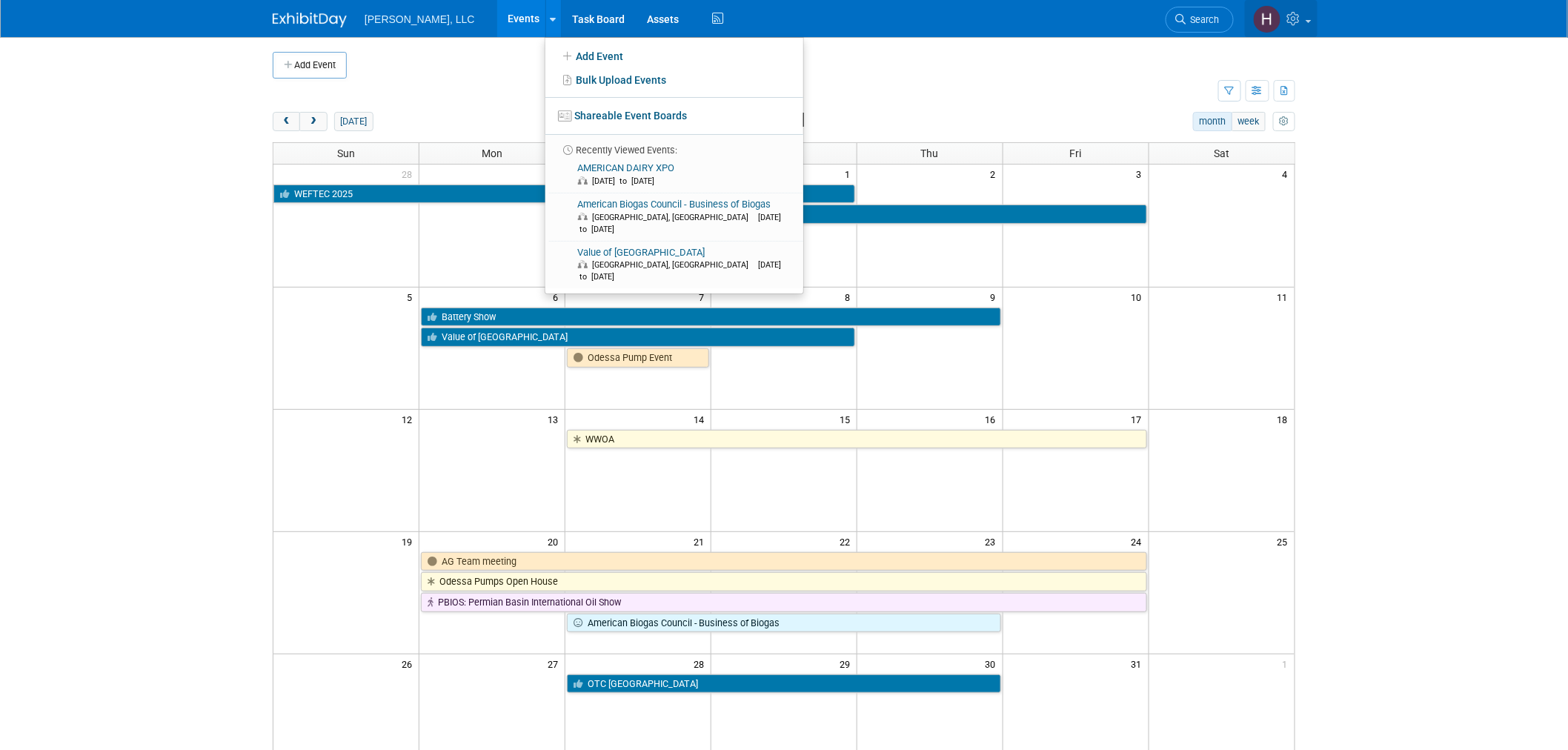
click at [1276, 17] on img at bounding box center [1267, 20] width 28 height 28
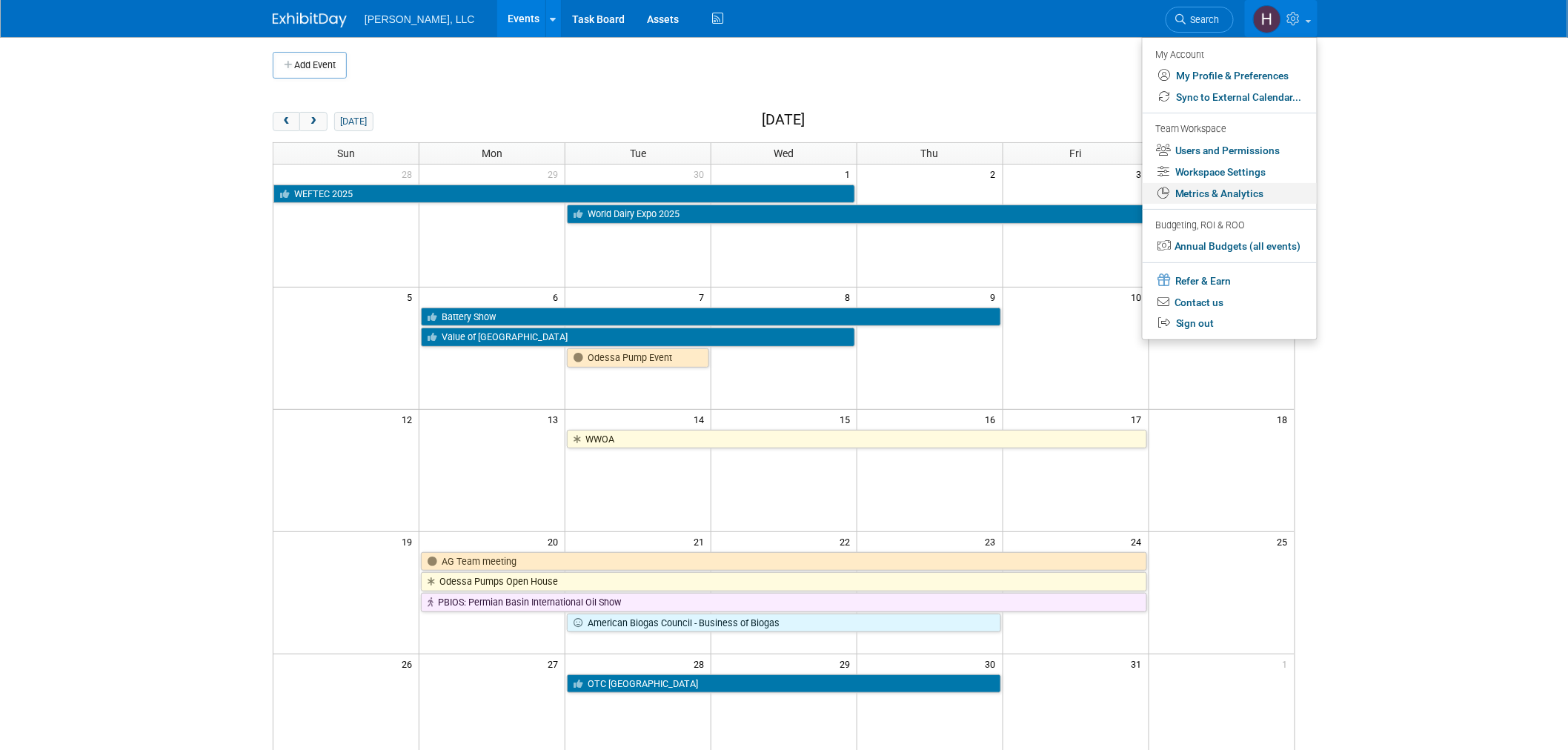
click at [1256, 197] on link "Metrics & Analytics" at bounding box center [1229, 193] width 174 height 21
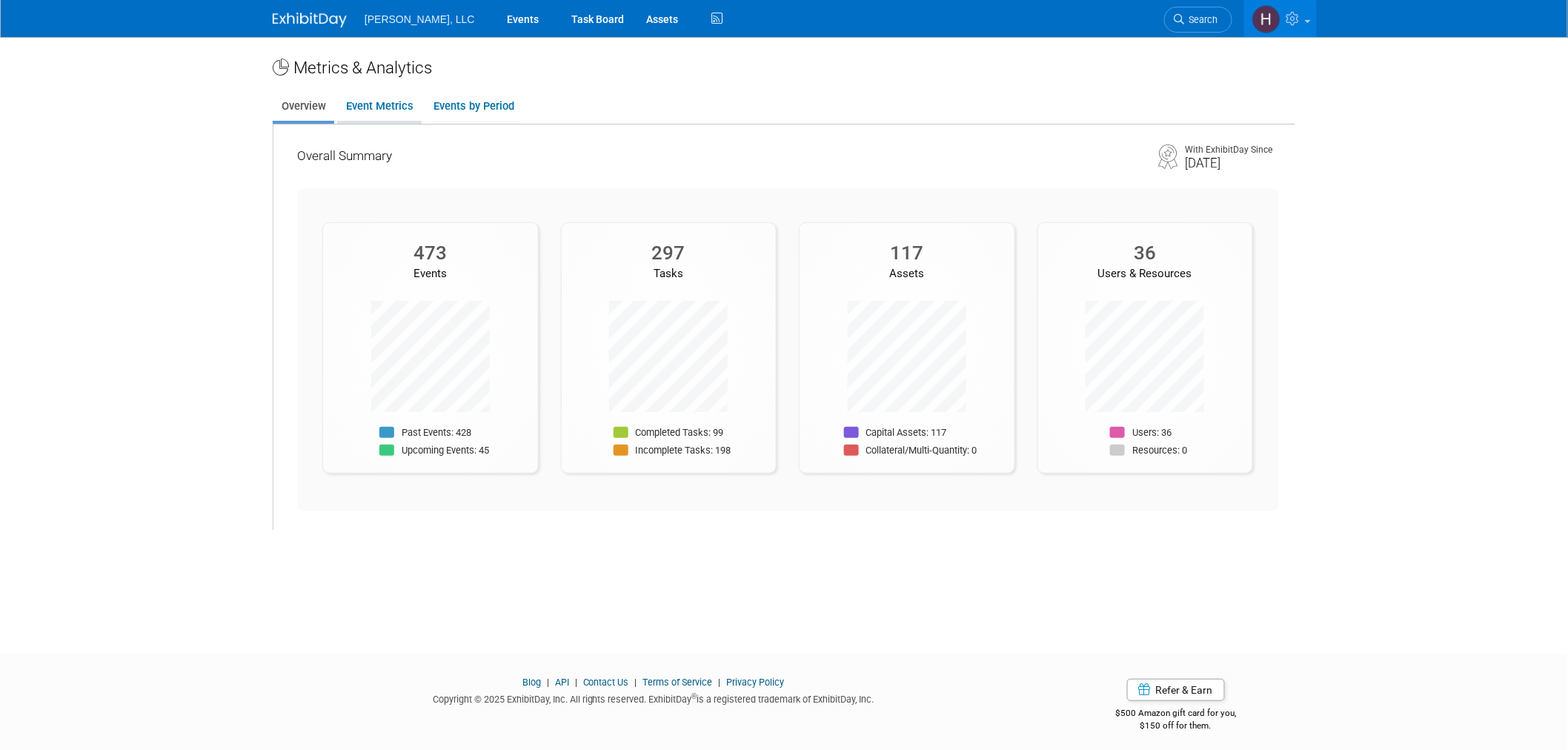
click at [372, 94] on link "Event Metrics" at bounding box center [379, 106] width 85 height 29
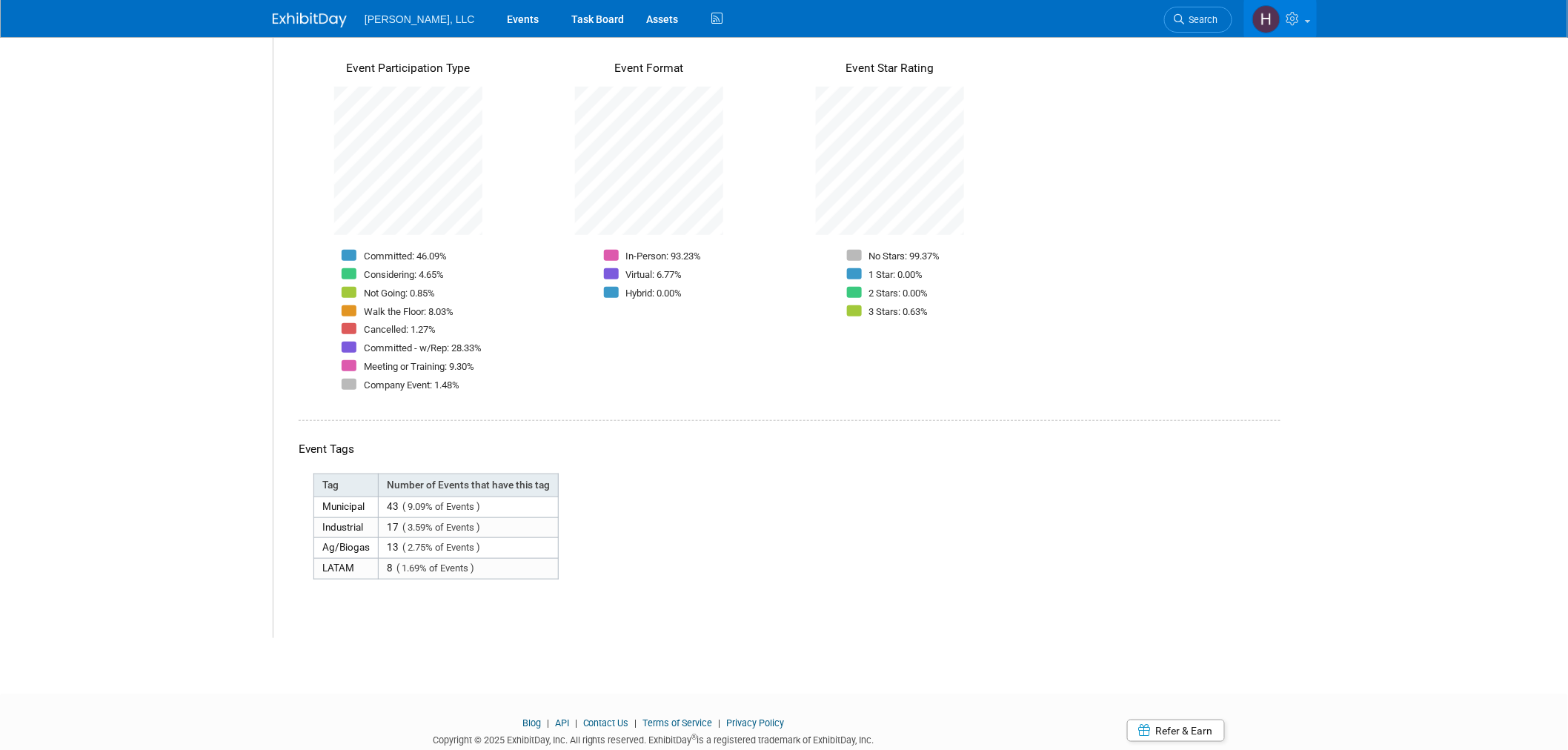
scroll to position [285, 0]
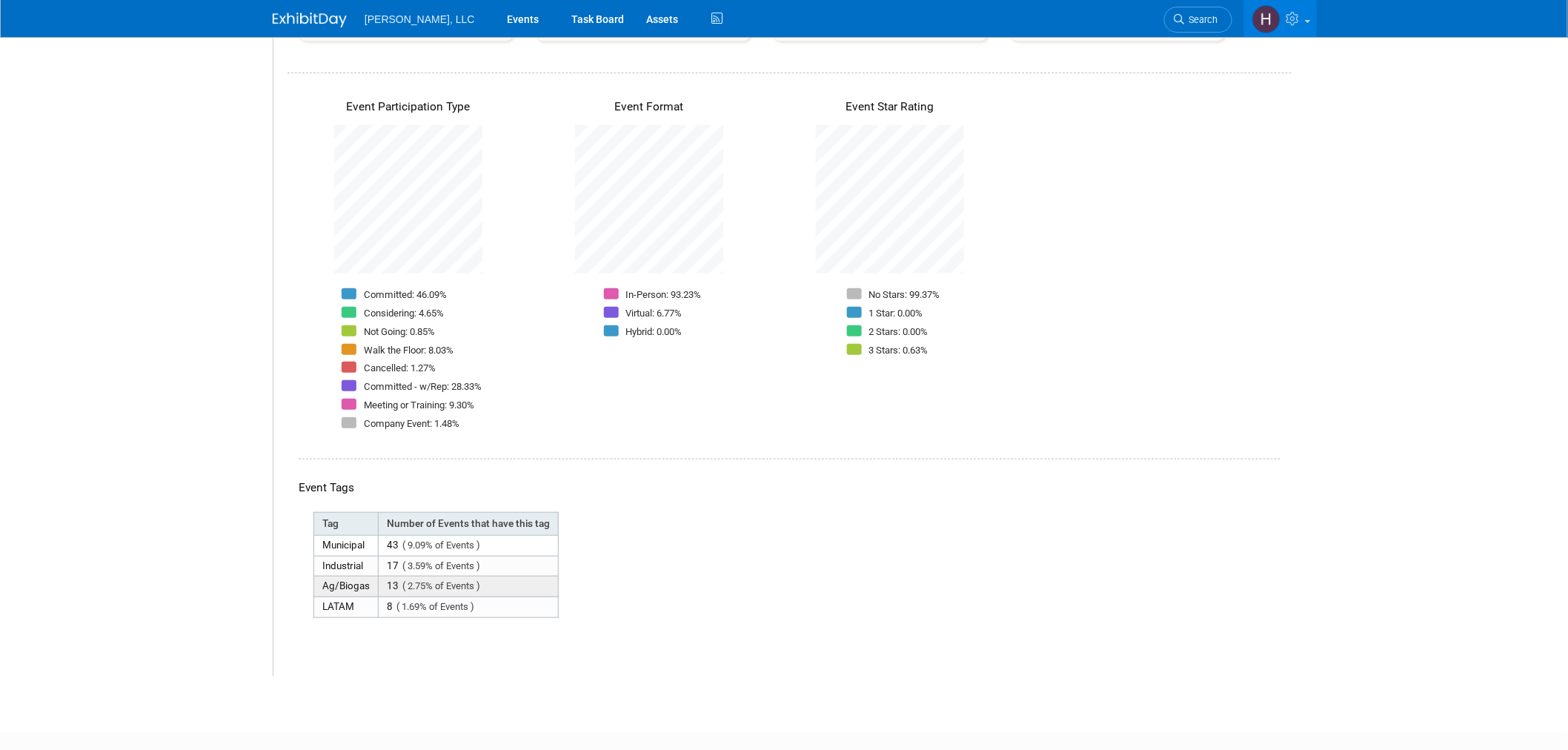
click at [360, 587] on td "Ag/Biogas" at bounding box center [346, 587] width 64 height 21
drag, startPoint x: 320, startPoint y: 595, endPoint x: 529, endPoint y: 599, distance: 209.0
click at [529, 599] on tr "LATAM 8 ( 1.69% of Events )" at bounding box center [436, 608] width 244 height 21
click at [529, 599] on td "8 ( 1.69% of Events )" at bounding box center [469, 608] width 180 height 21
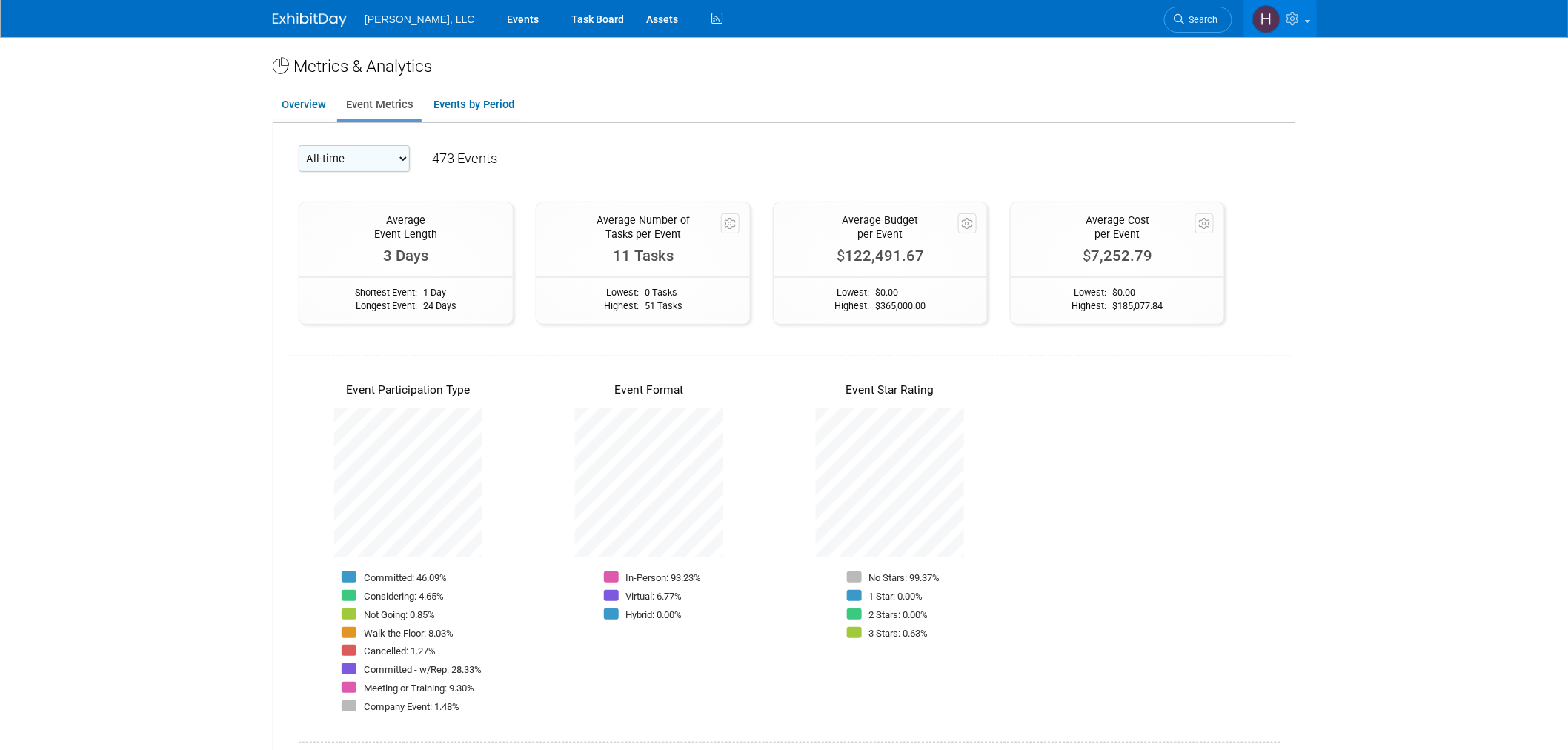
scroll to position [0, 0]
click at [390, 169] on select "All-time 2028 2027 2026 2025 2024 2023 2022 2021 2020" at bounding box center [354, 160] width 112 height 27
select select "2025"
click at [298, 146] on select "All-time 2028 2027 2026 2025 2024 2023 2022 2021 2020" at bounding box center [354, 160] width 112 height 27
click at [480, 105] on link "Events by Period" at bounding box center [474, 106] width 98 height 29
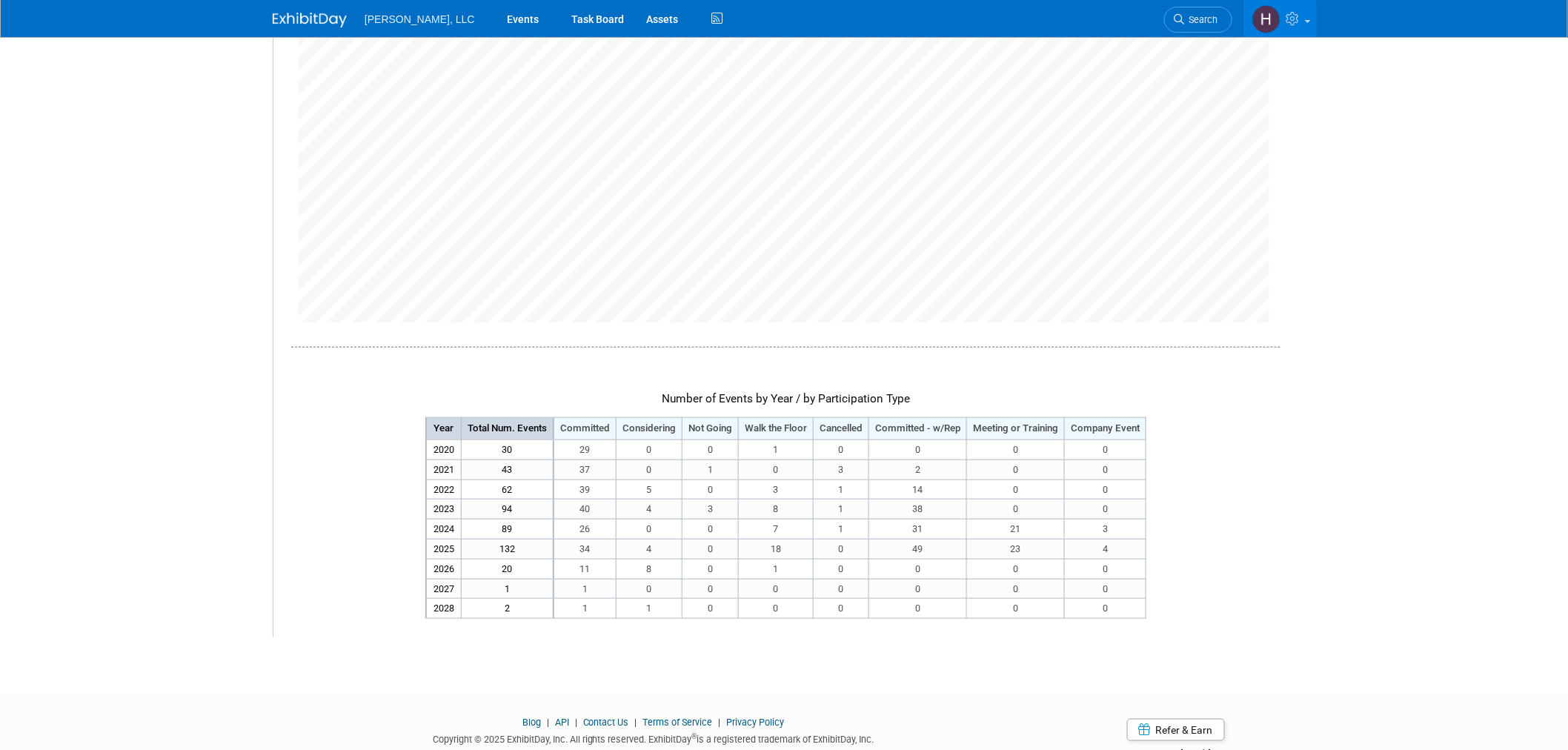
scroll to position [396, 0]
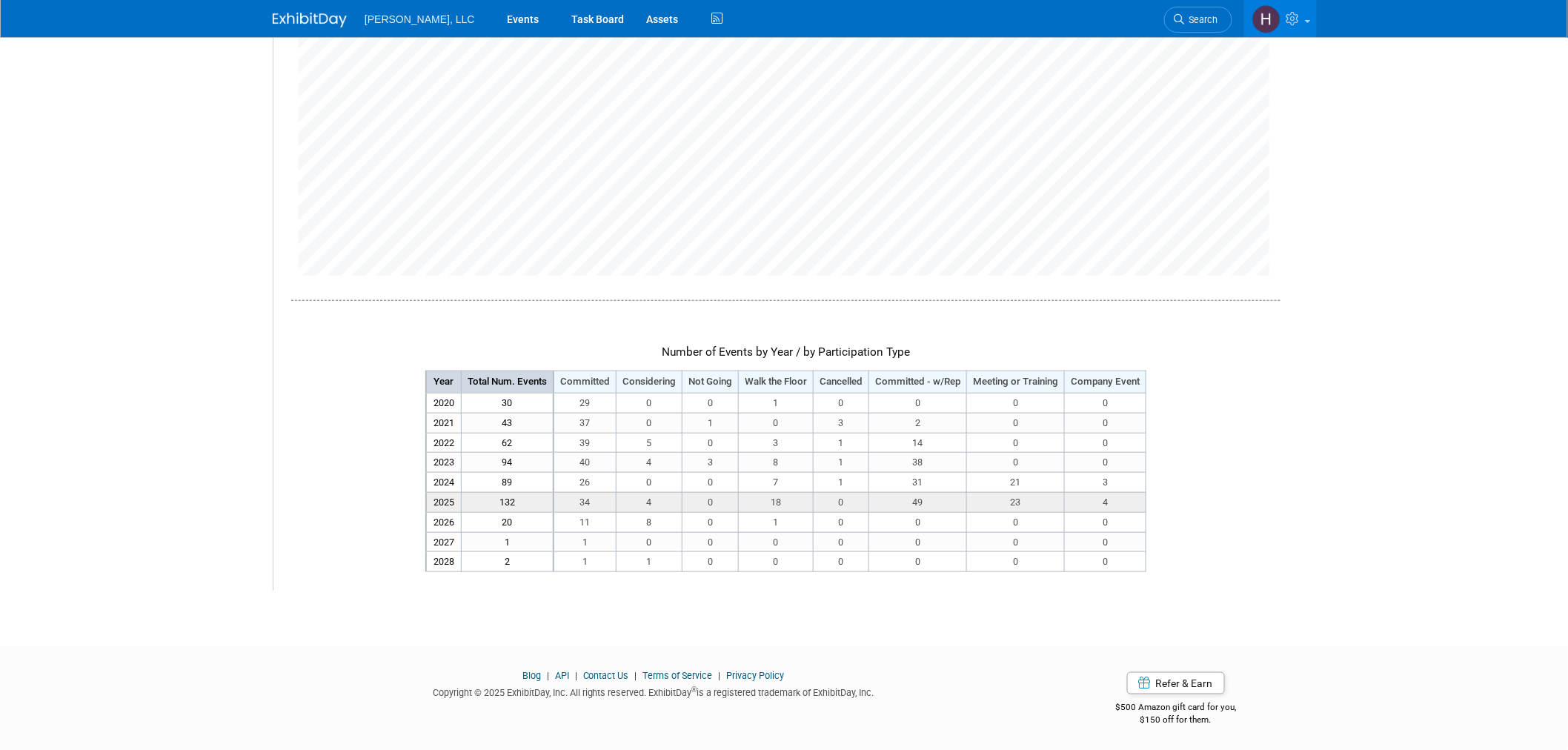
drag, startPoint x: 649, startPoint y: 498, endPoint x: 687, endPoint y: 498, distance: 38.0
click at [685, 498] on tr "2025 132 34 4 0 18" at bounding box center [786, 502] width 720 height 20
click at [705, 498] on td "0" at bounding box center [710, 502] width 56 height 20
drag, startPoint x: 779, startPoint y: 502, endPoint x: 771, endPoint y: 505, distance: 8.5
click at [771, 505] on td "18" at bounding box center [776, 502] width 75 height 20
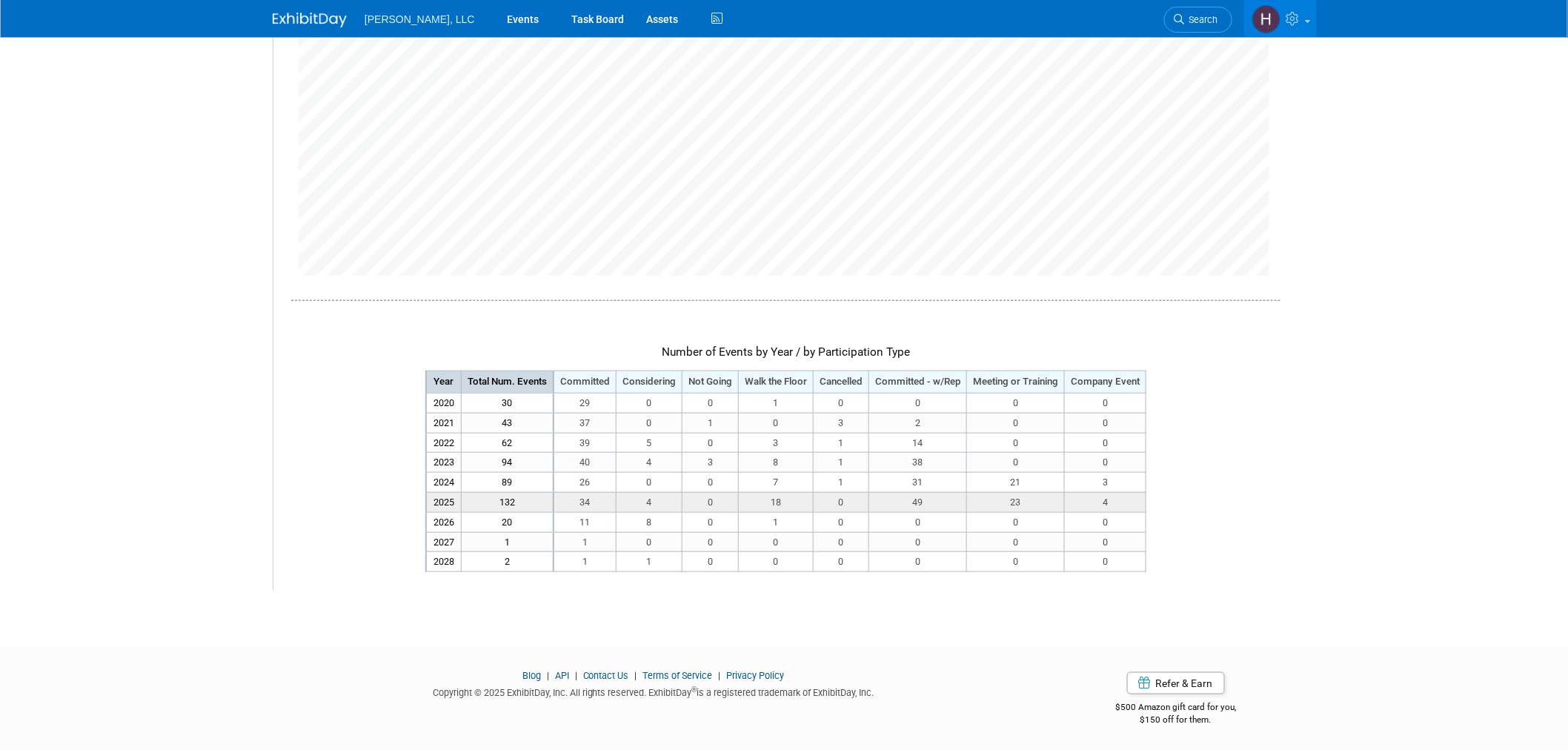
click at [1120, 498] on td "4" at bounding box center [1105, 502] width 81 height 20
click at [405, 18] on span "[PERSON_NAME], LLC" at bounding box center [420, 19] width 111 height 12
click at [378, 22] on span "[PERSON_NAME], LLC" at bounding box center [420, 19] width 111 height 12
click at [273, 21] on img at bounding box center [310, 20] width 74 height 15
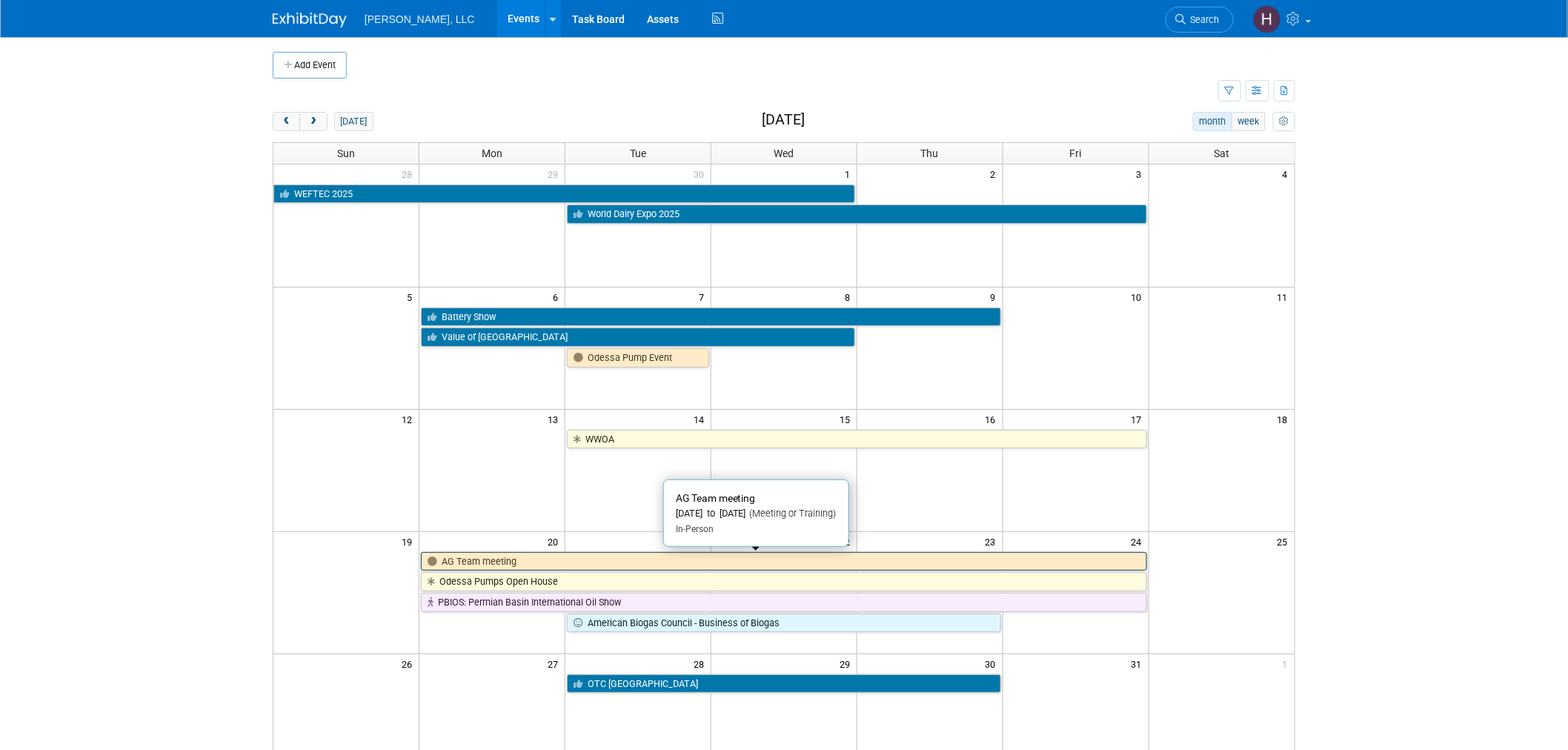
click at [486, 557] on link "AG Team meeting" at bounding box center [783, 562] width 725 height 19
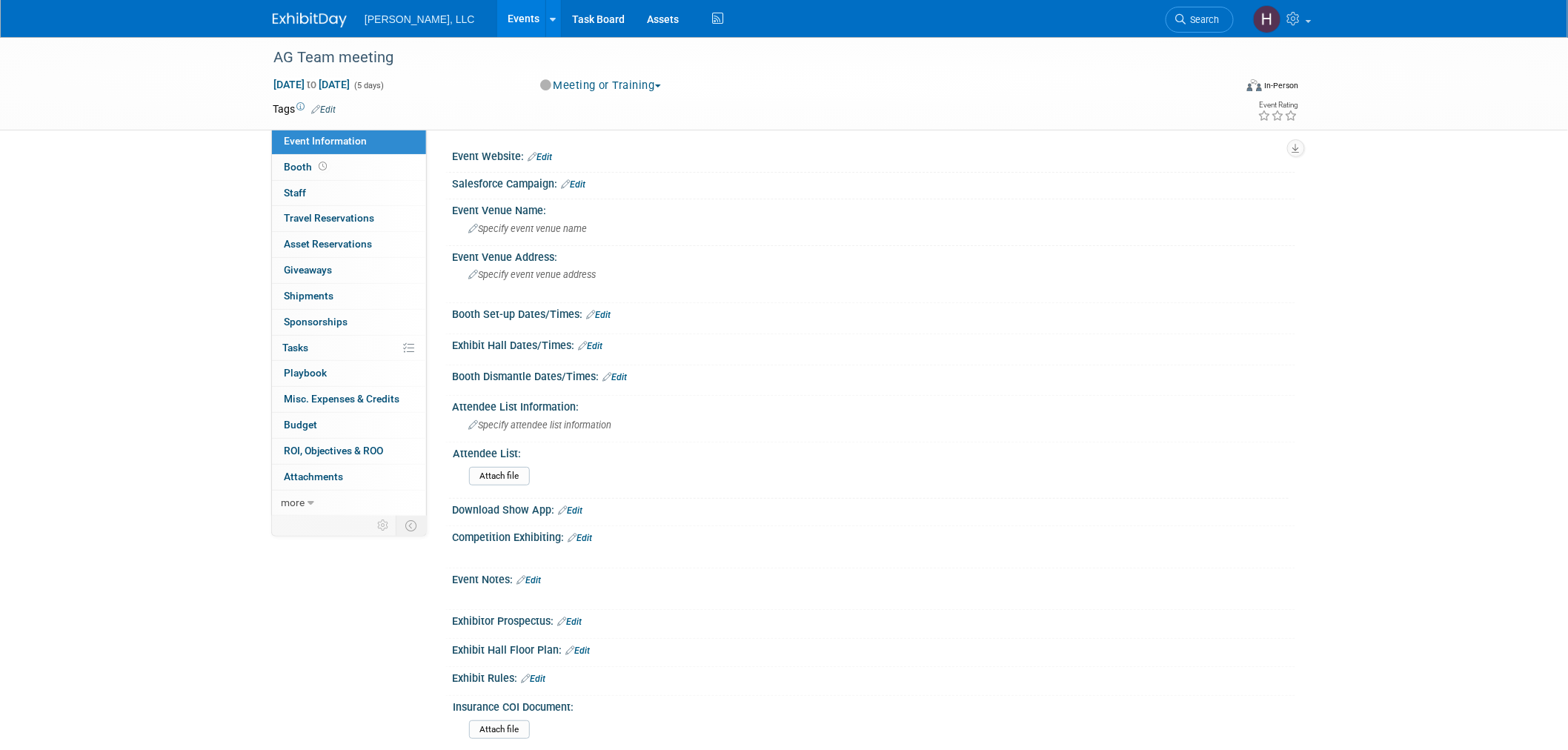
click at [498, 18] on link "Events" at bounding box center [525, 18] width 54 height 37
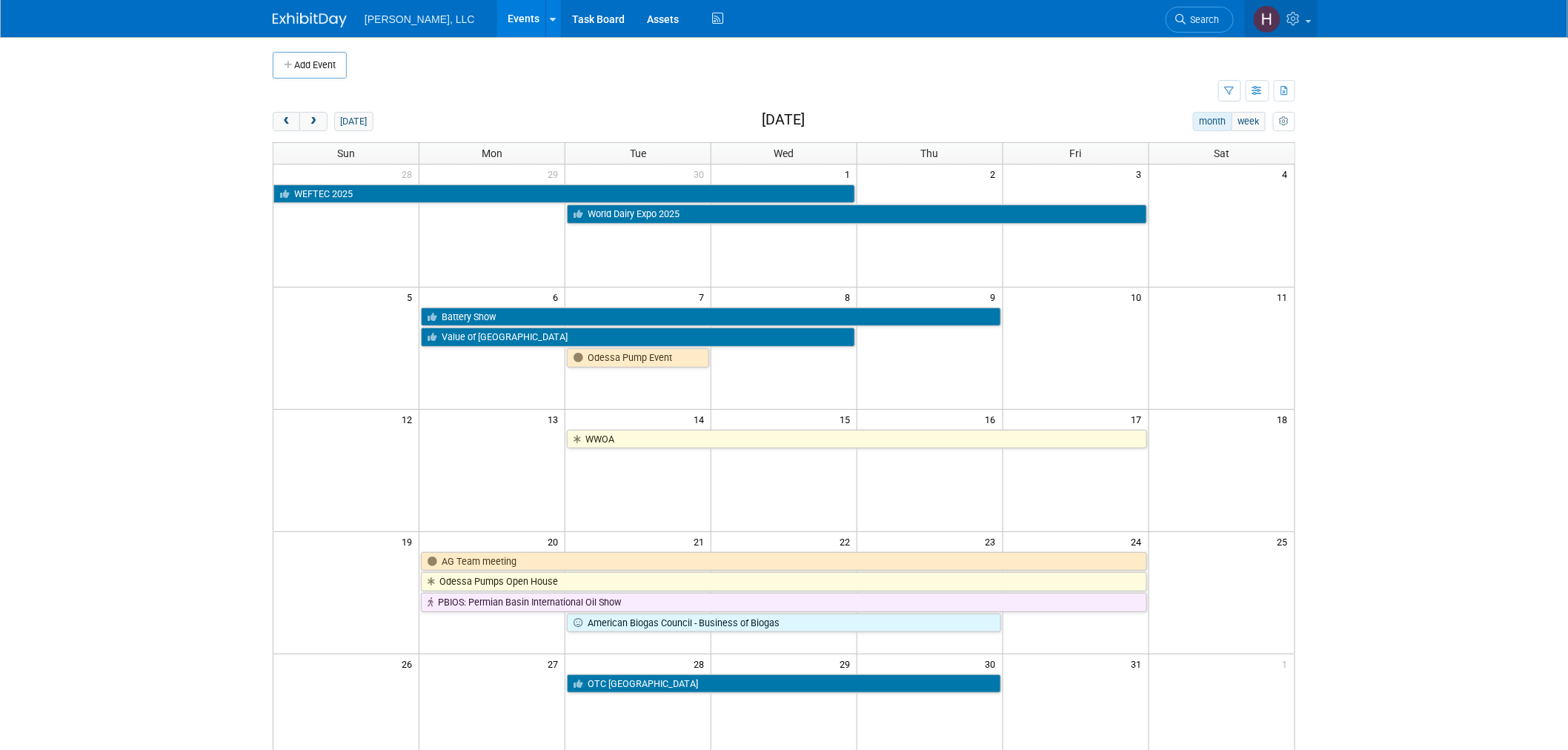
click at [1301, 15] on icon at bounding box center [1296, 18] width 17 height 13
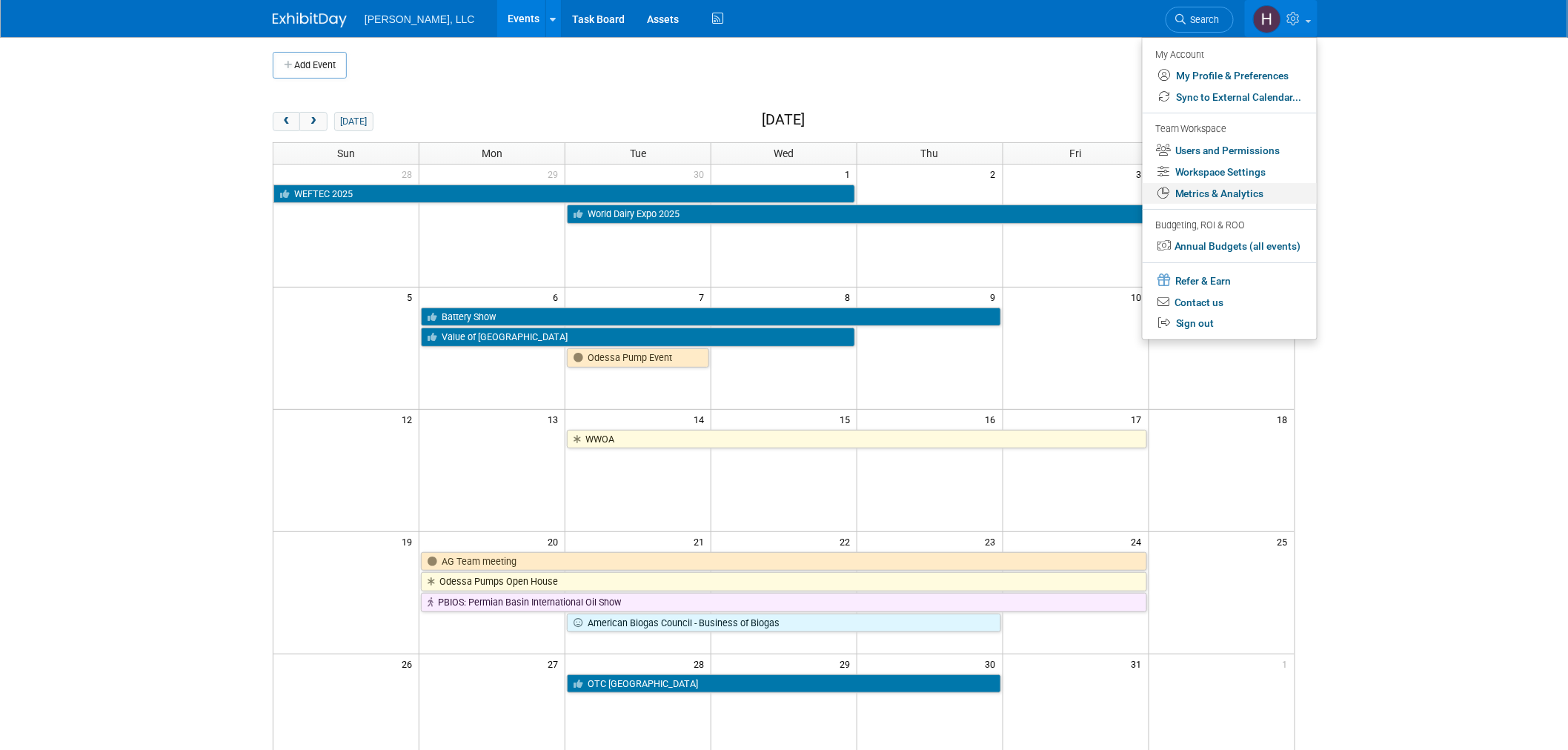
click at [1196, 191] on link "Metrics & Analytics" at bounding box center [1229, 193] width 174 height 21
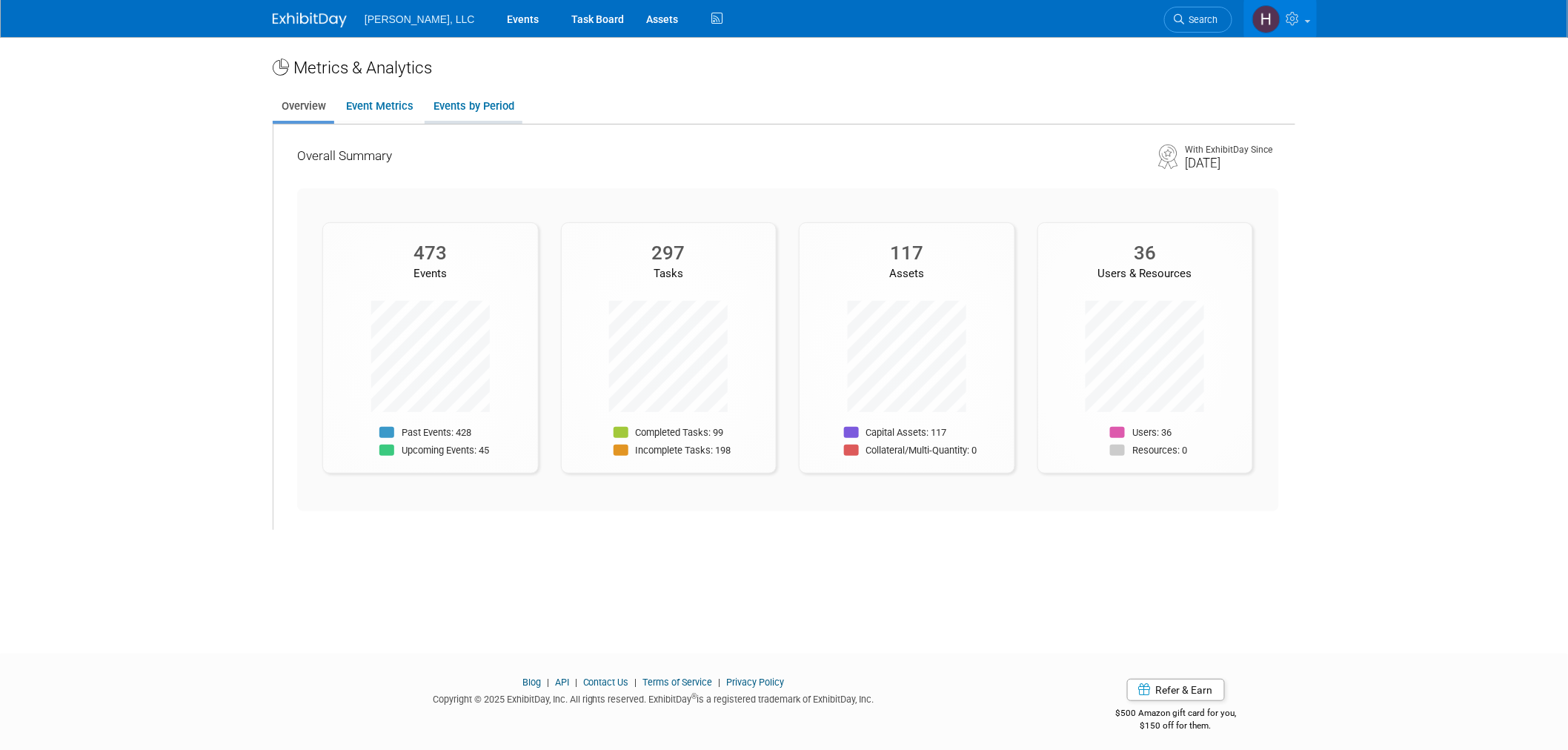
click at [490, 105] on link "Events by Period" at bounding box center [474, 106] width 98 height 29
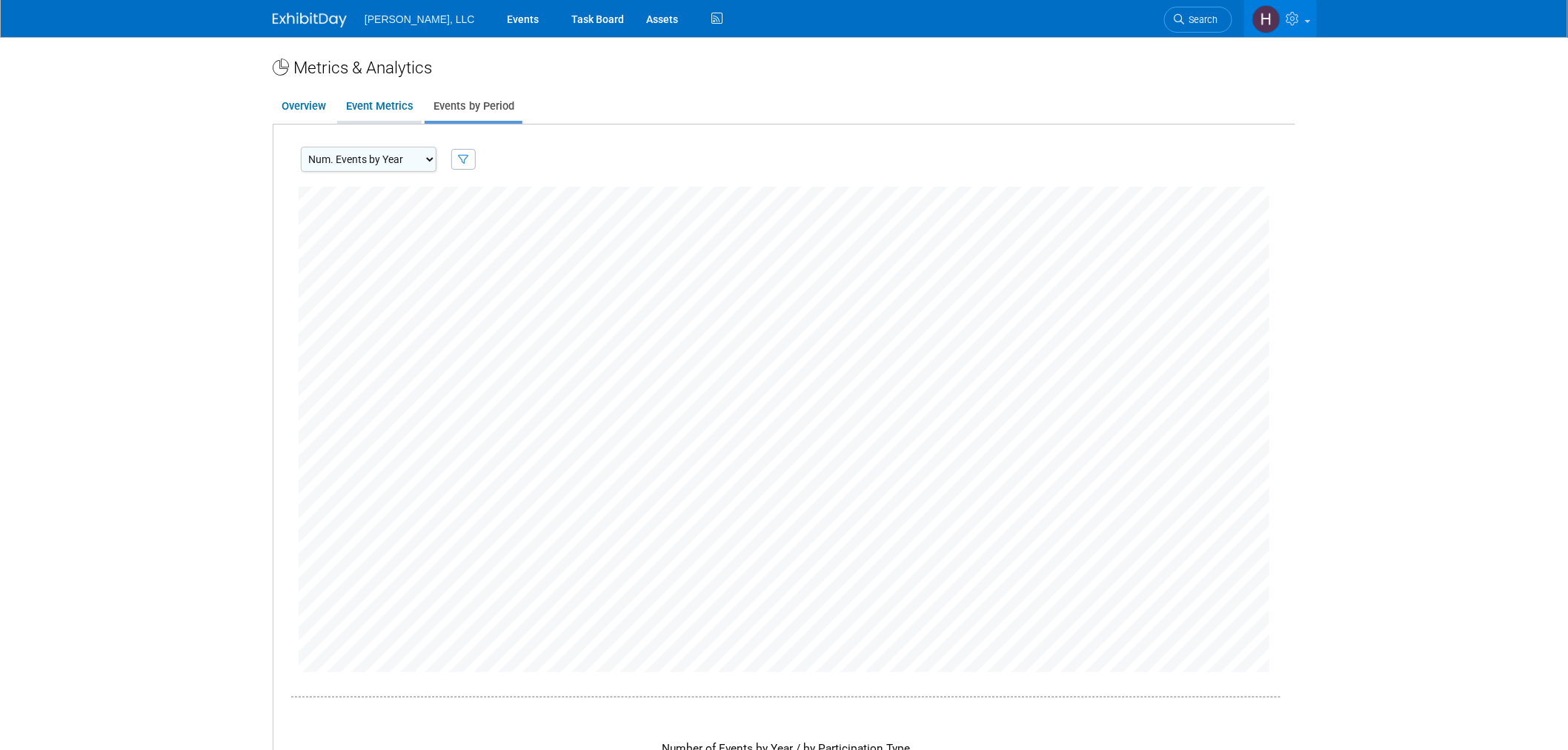
click at [376, 95] on link "Event Metrics" at bounding box center [379, 106] width 85 height 29
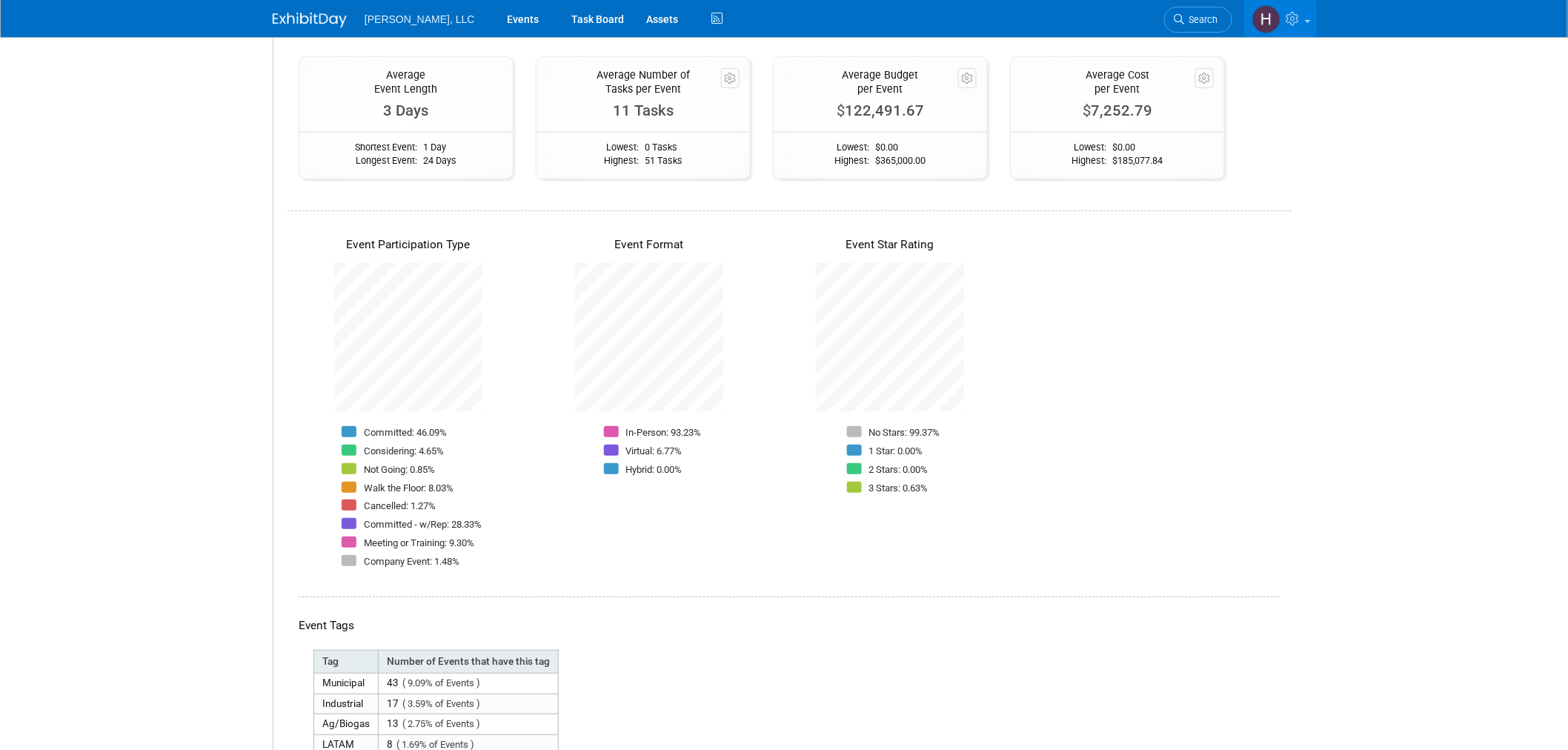
scroll to position [165, 0]
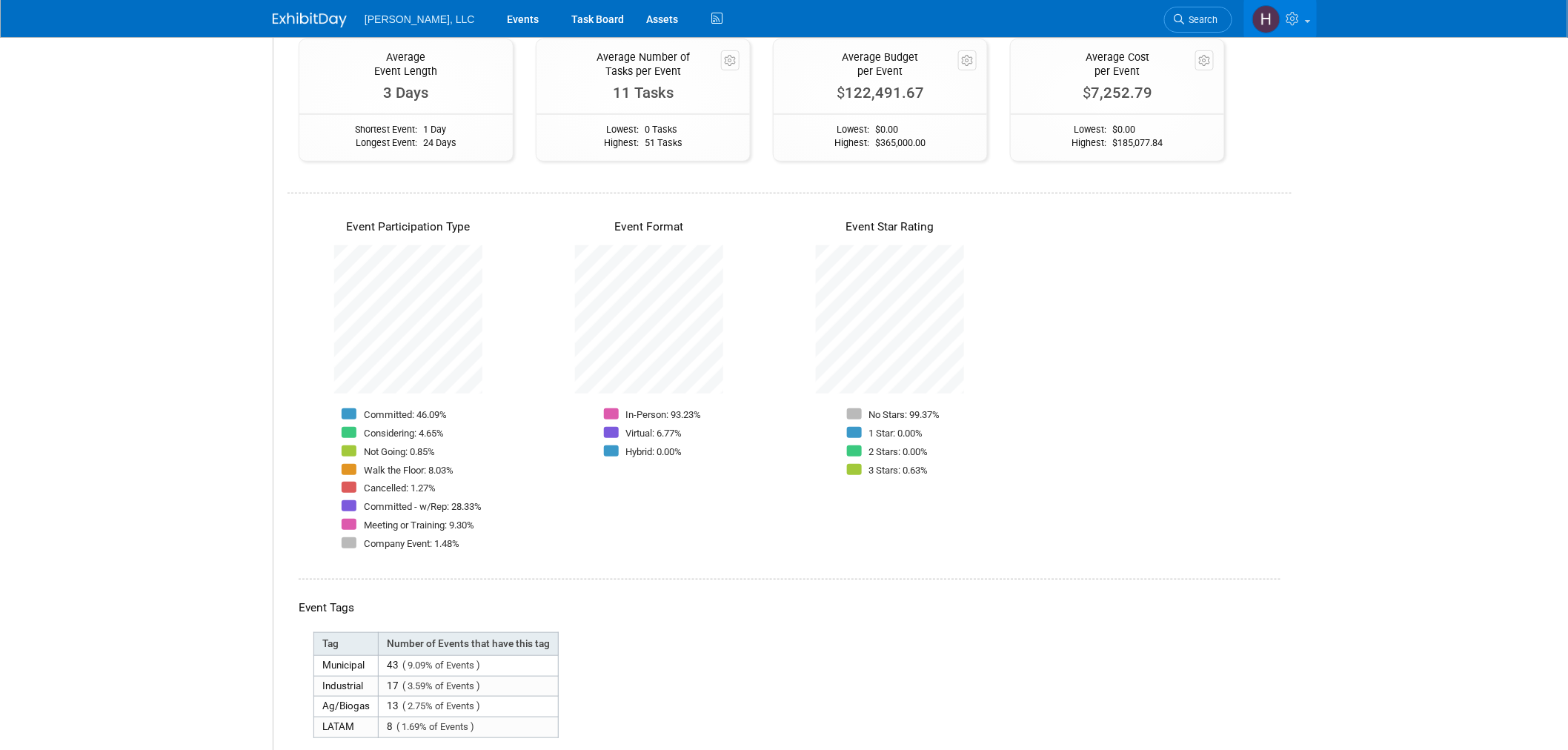
click at [343, 519] on span at bounding box center [349, 525] width 15 height 11
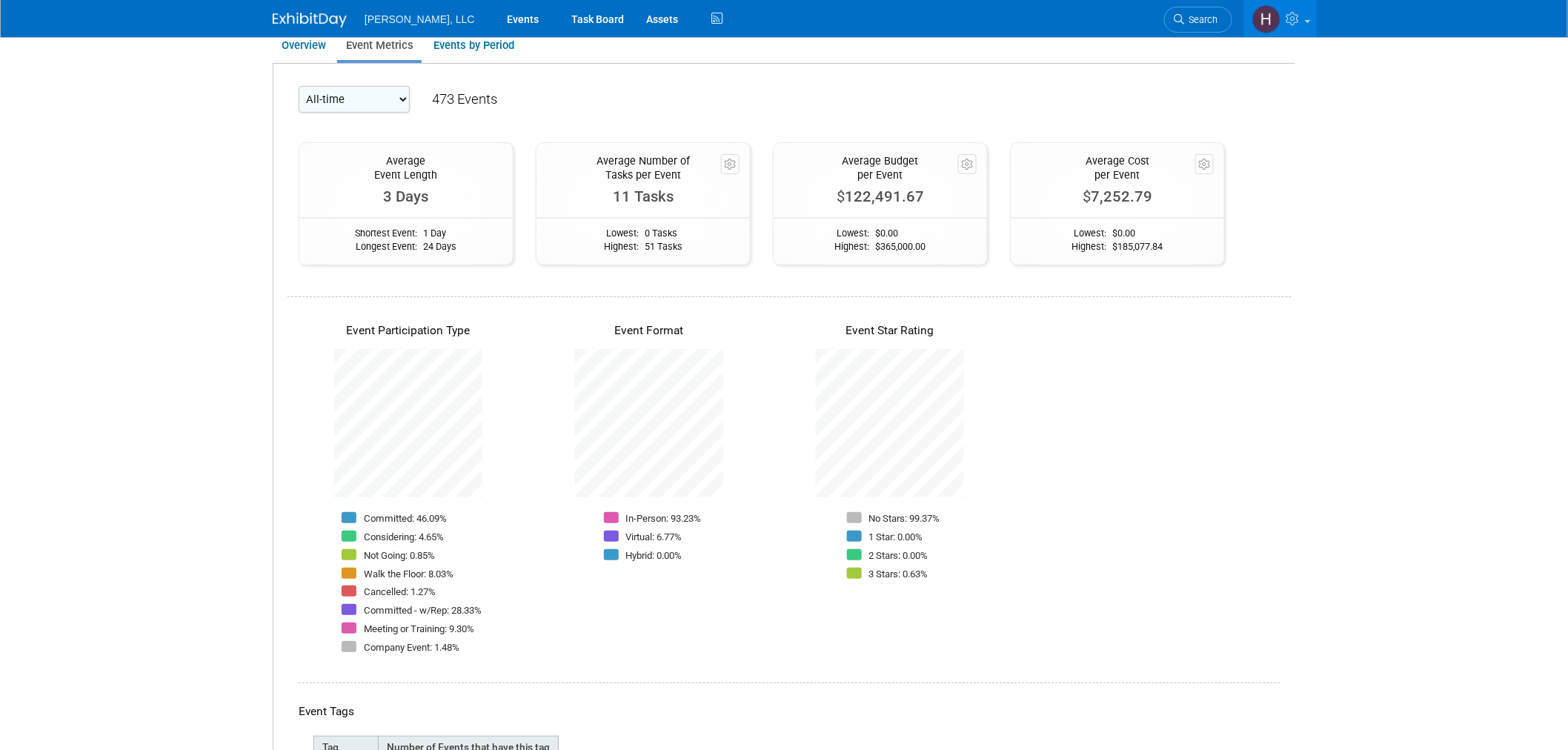
scroll to position [0, 0]
